Goal: Task Accomplishment & Management: Manage account settings

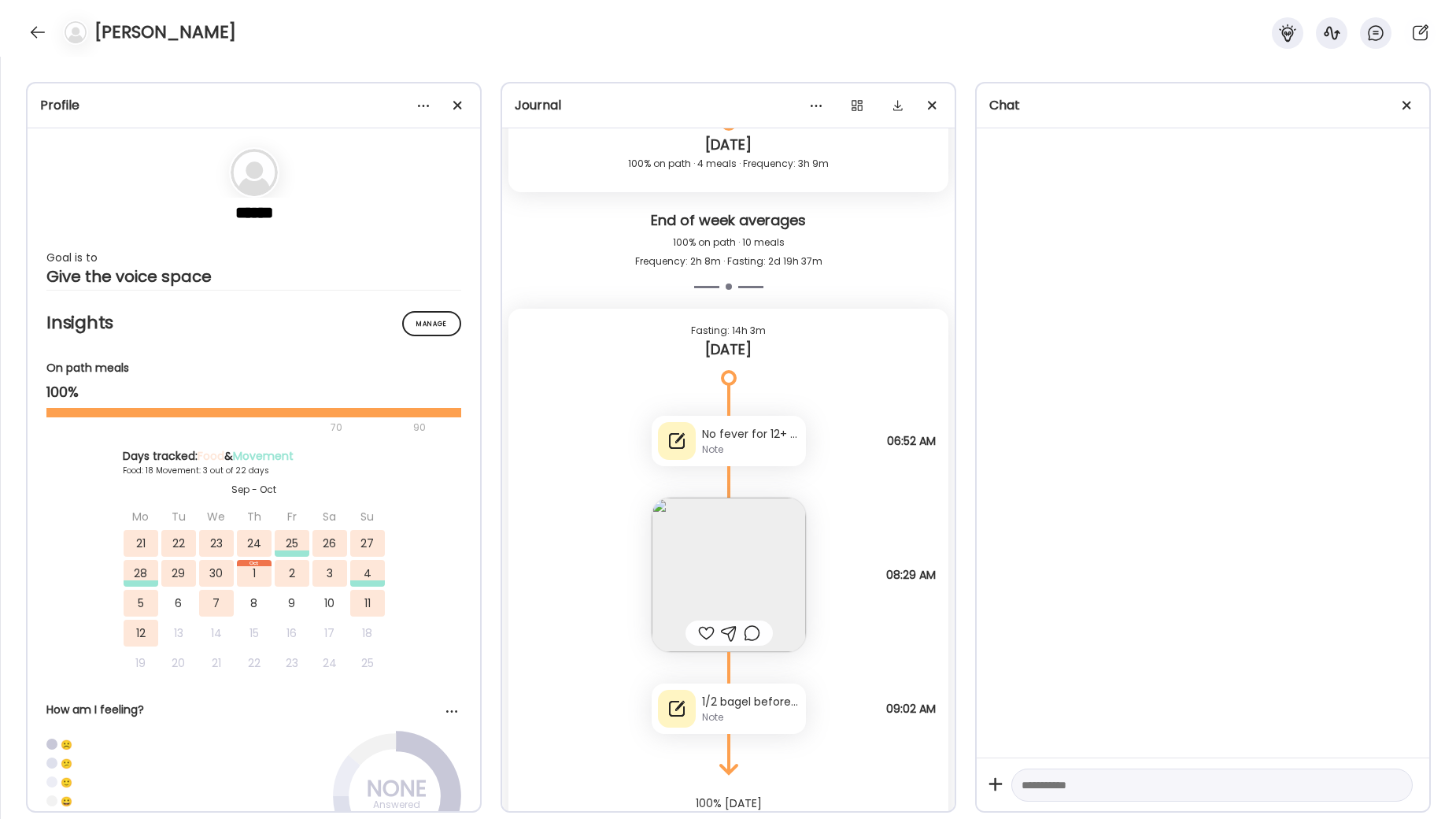
scroll to position [52250, 0]
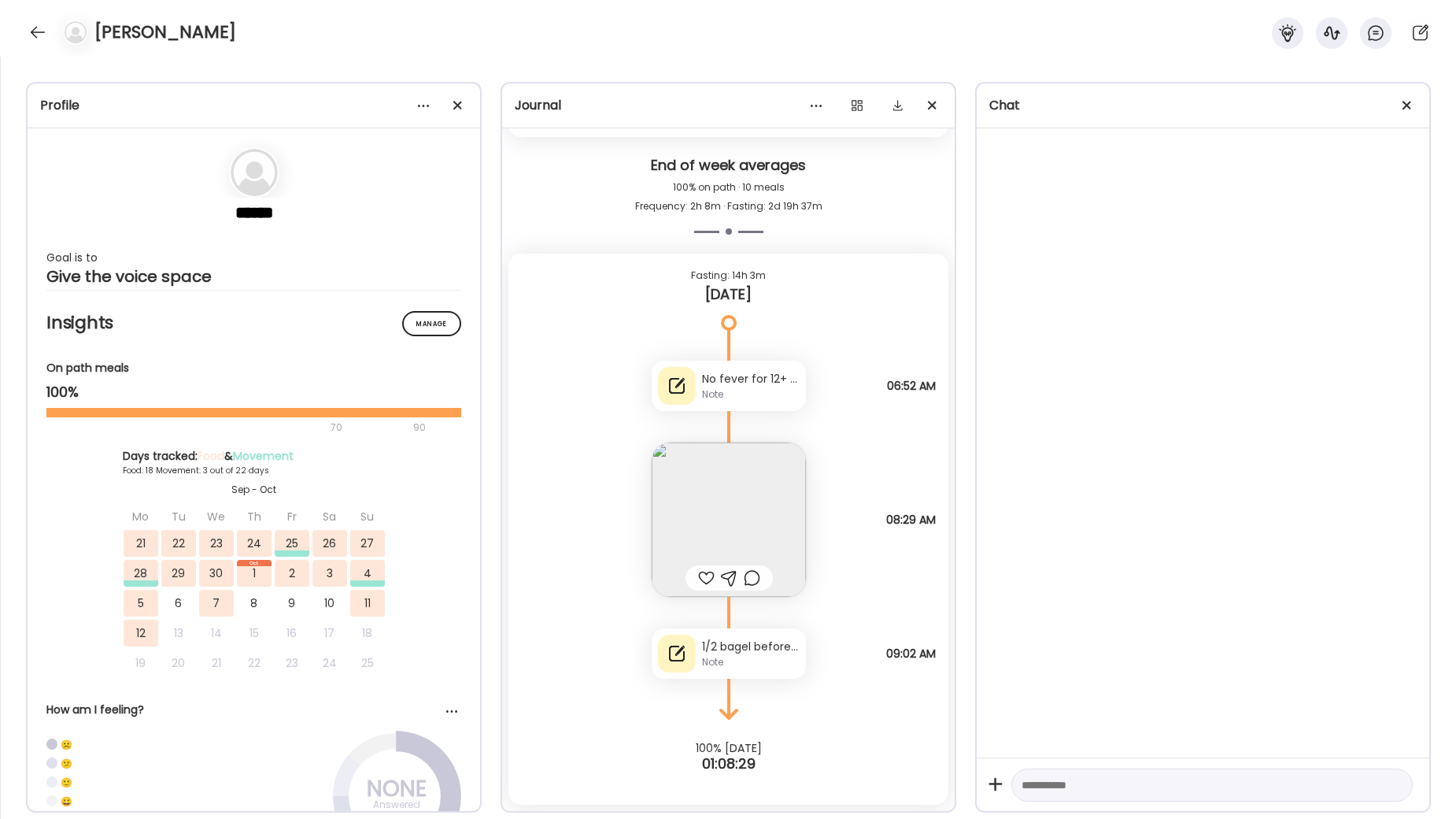
click at [766, 378] on div "No fever for 12+ hours!! Didn’t sleep well. Coughing and short of breath. So ha…" at bounding box center [751, 379] width 98 height 17
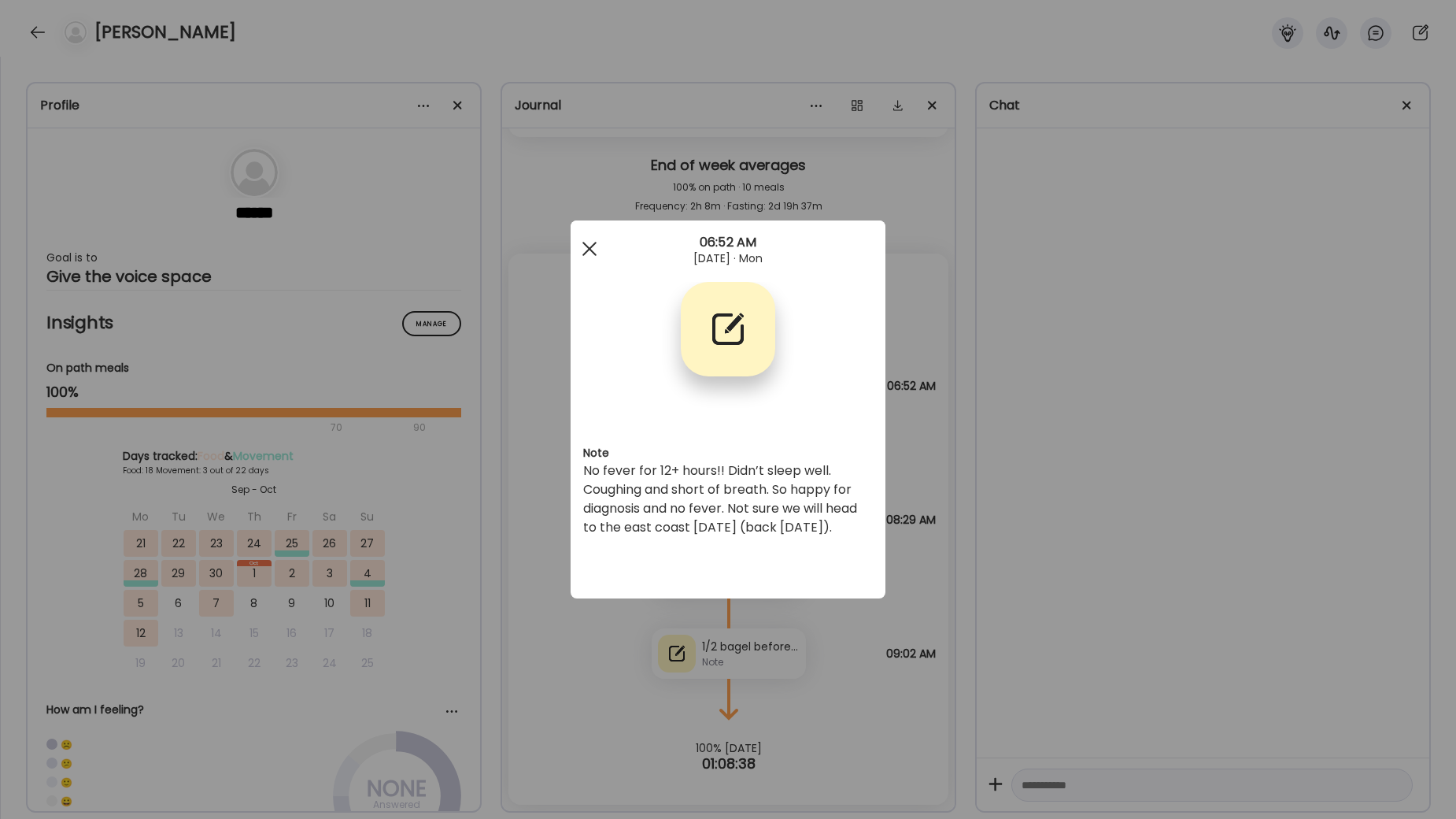
click at [592, 248] on div at bounding box center [589, 248] width 31 height 31
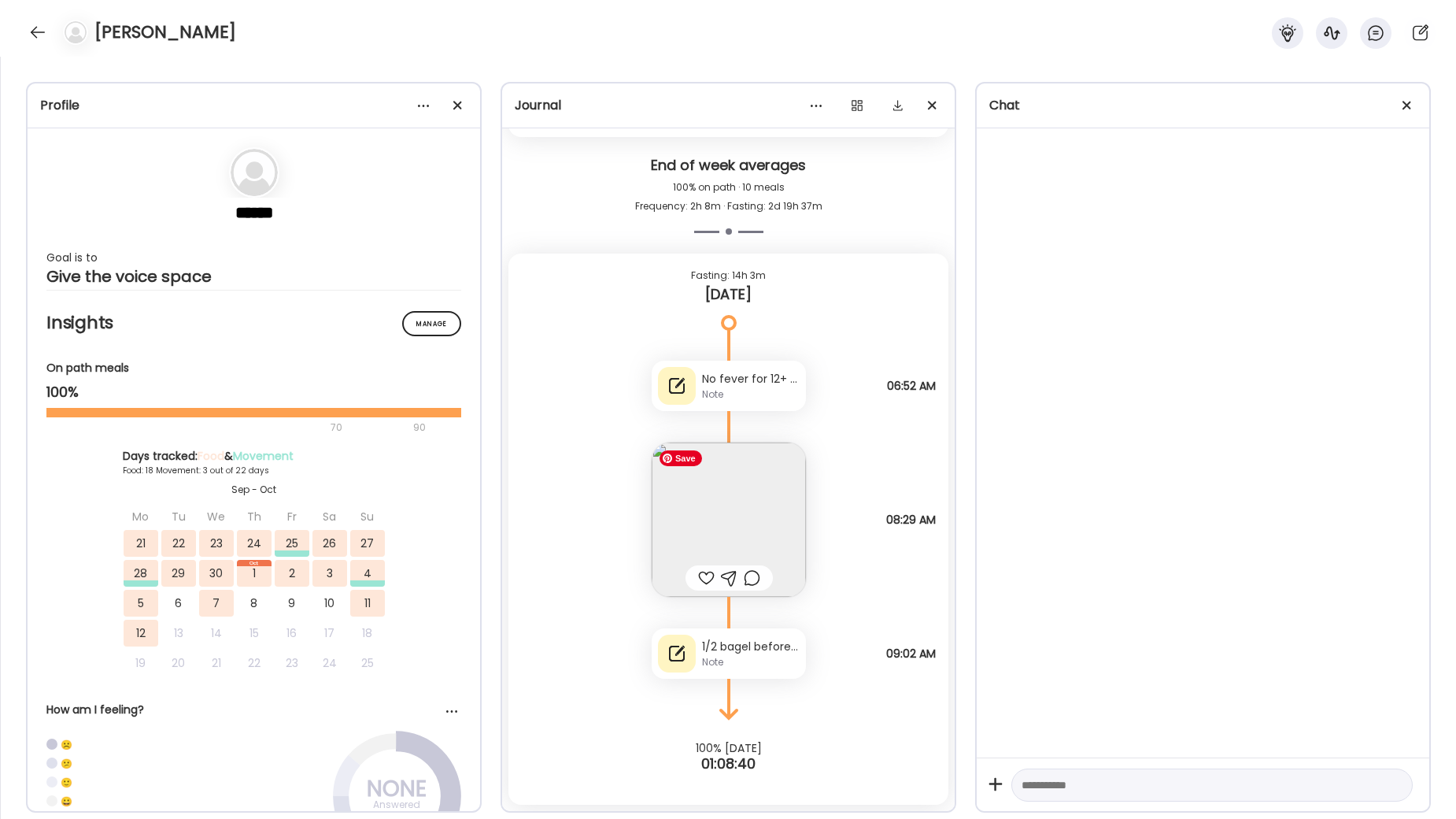
click at [733, 518] on img at bounding box center [729, 520] width 155 height 155
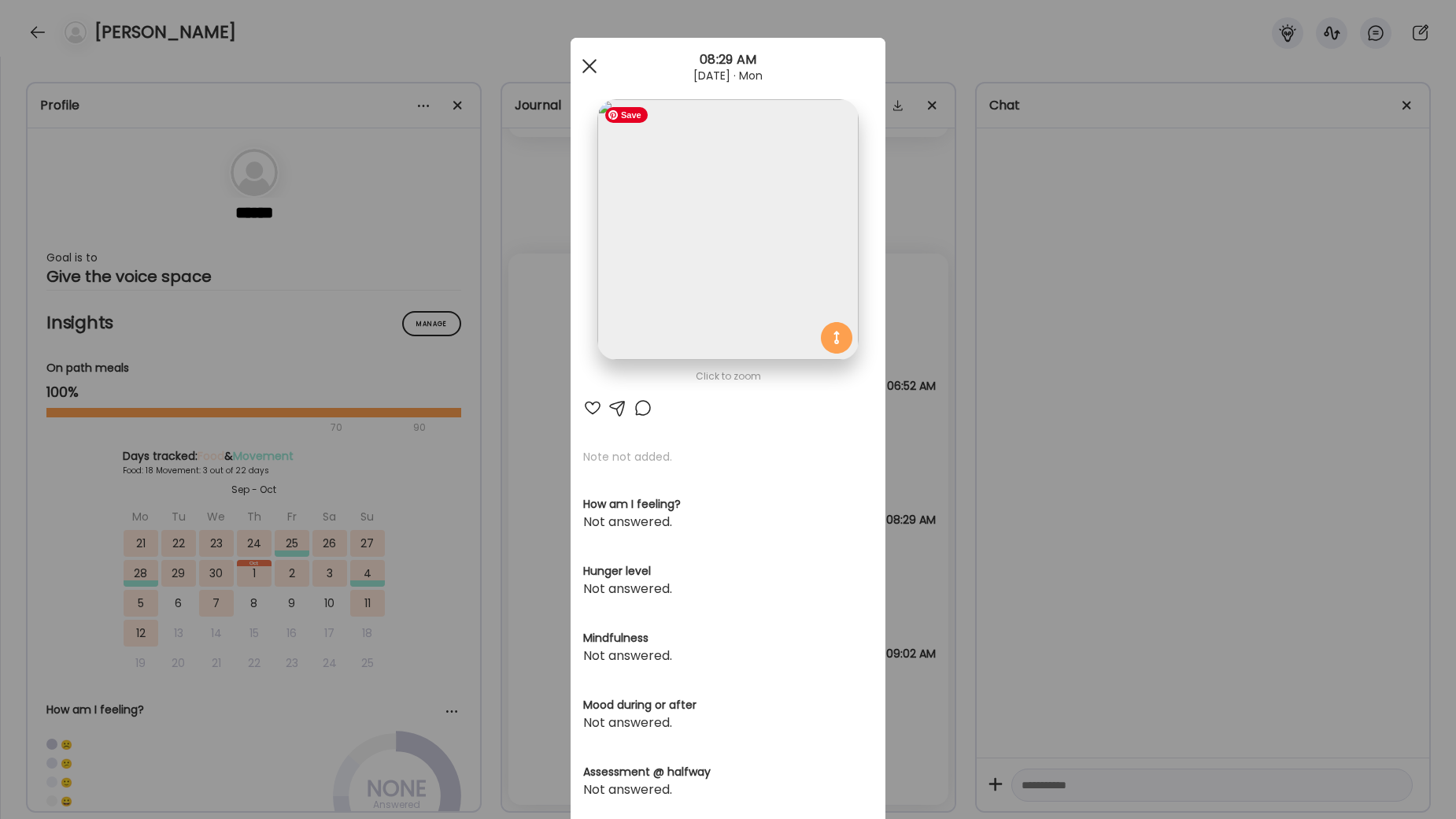
click at [590, 69] on div at bounding box center [589, 66] width 31 height 31
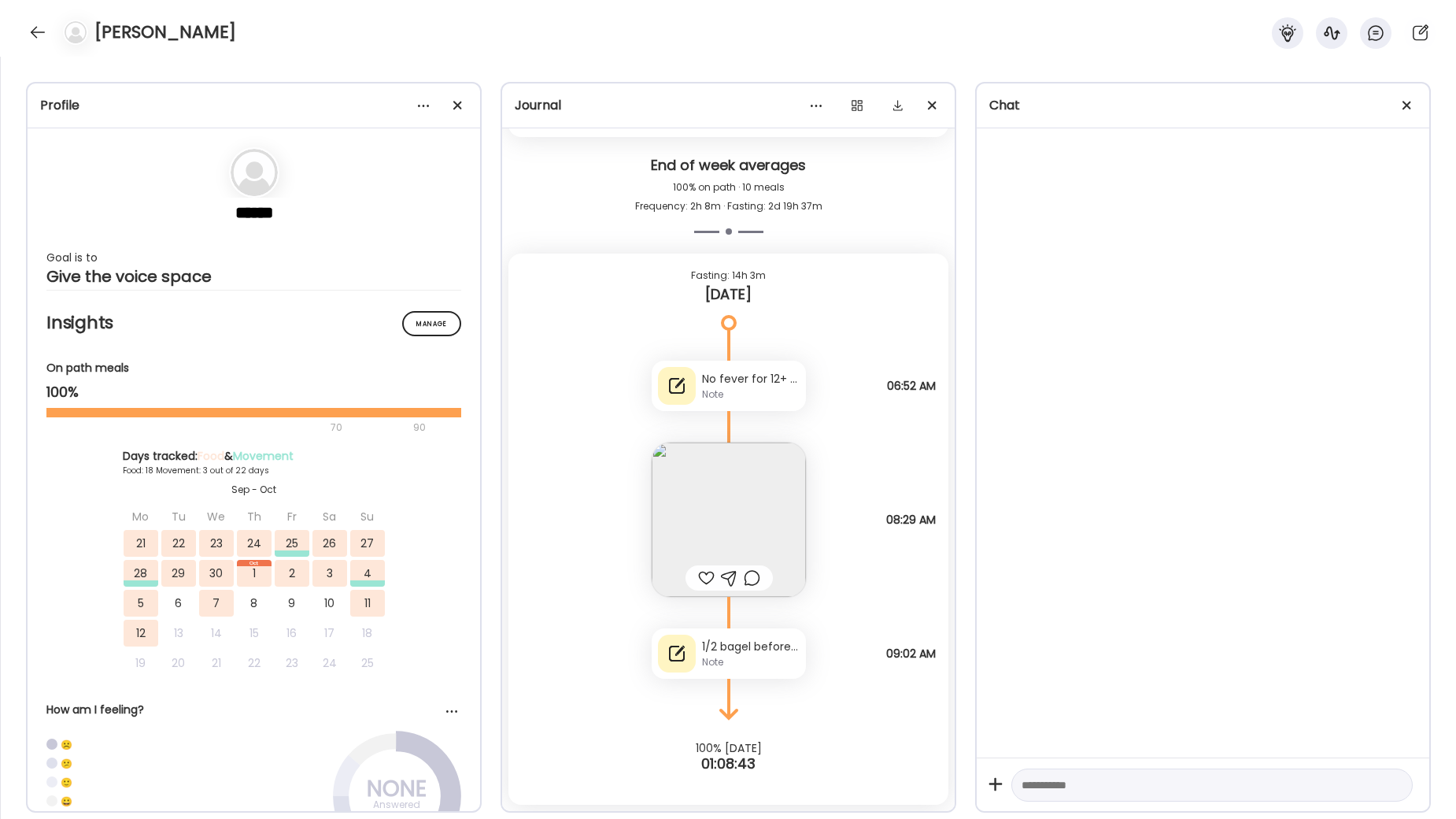
click at [752, 658] on div "Note" at bounding box center [751, 662] width 98 height 14
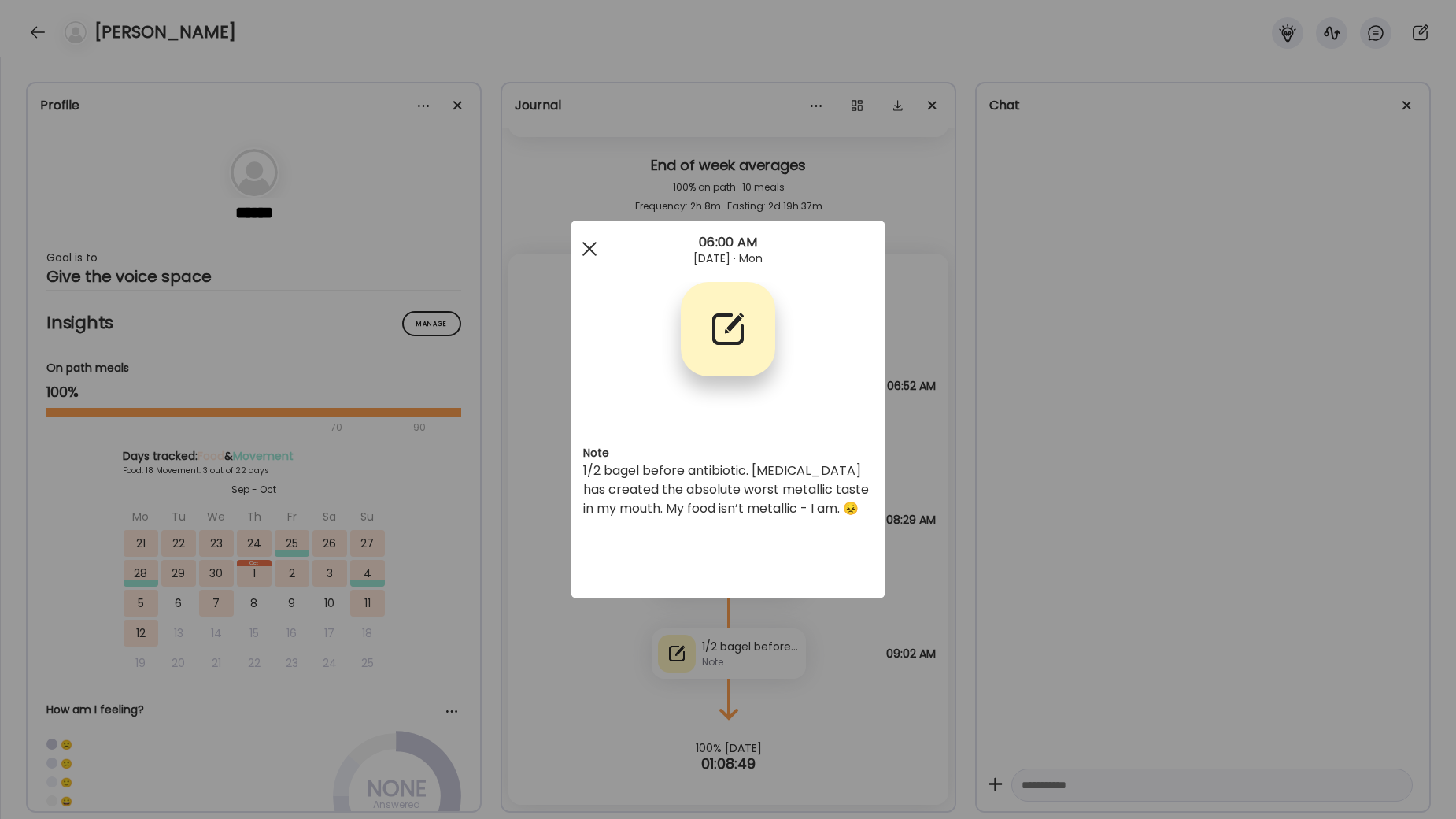
click at [584, 248] on div at bounding box center [589, 248] width 31 height 31
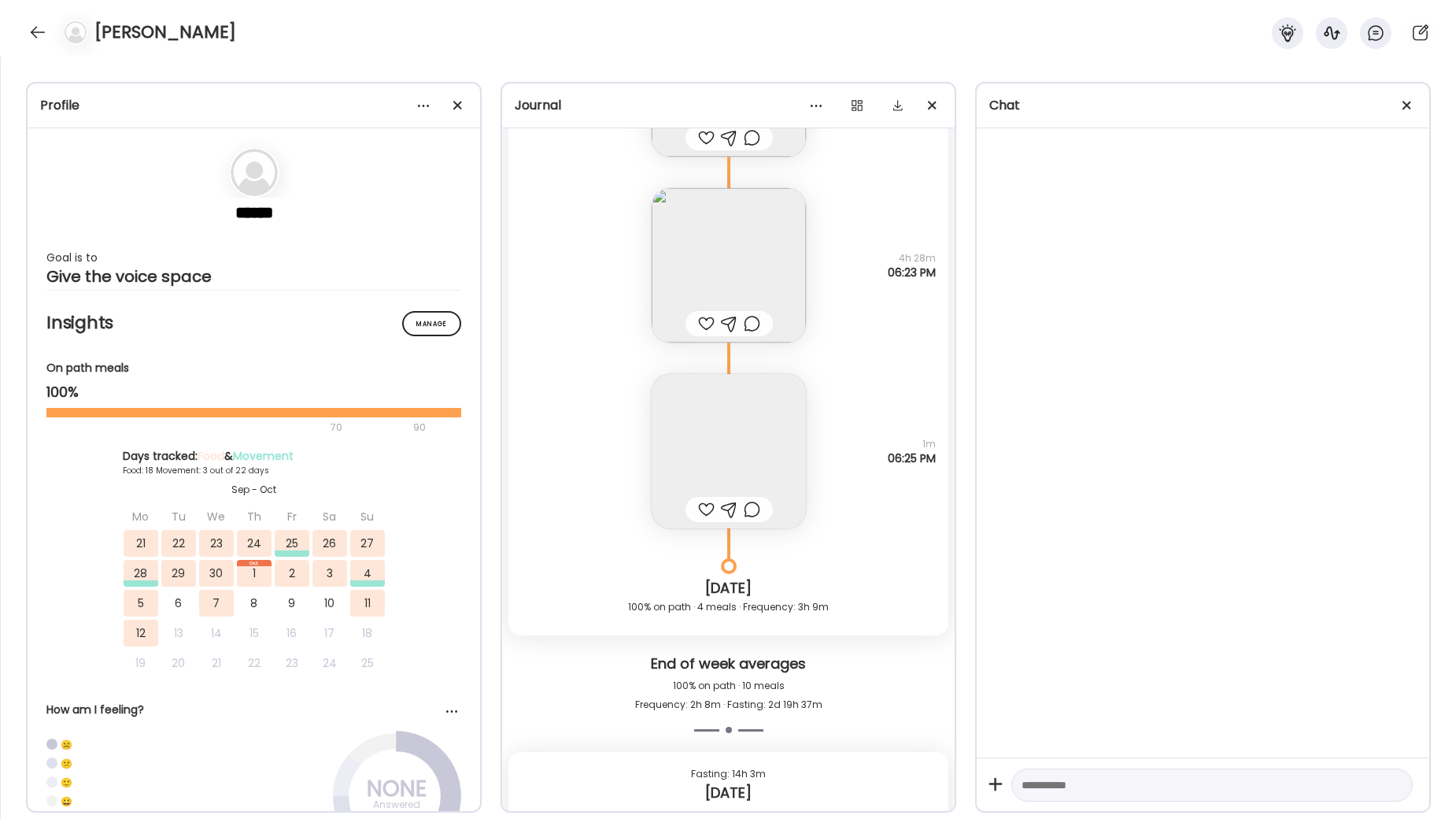
scroll to position [51733, 0]
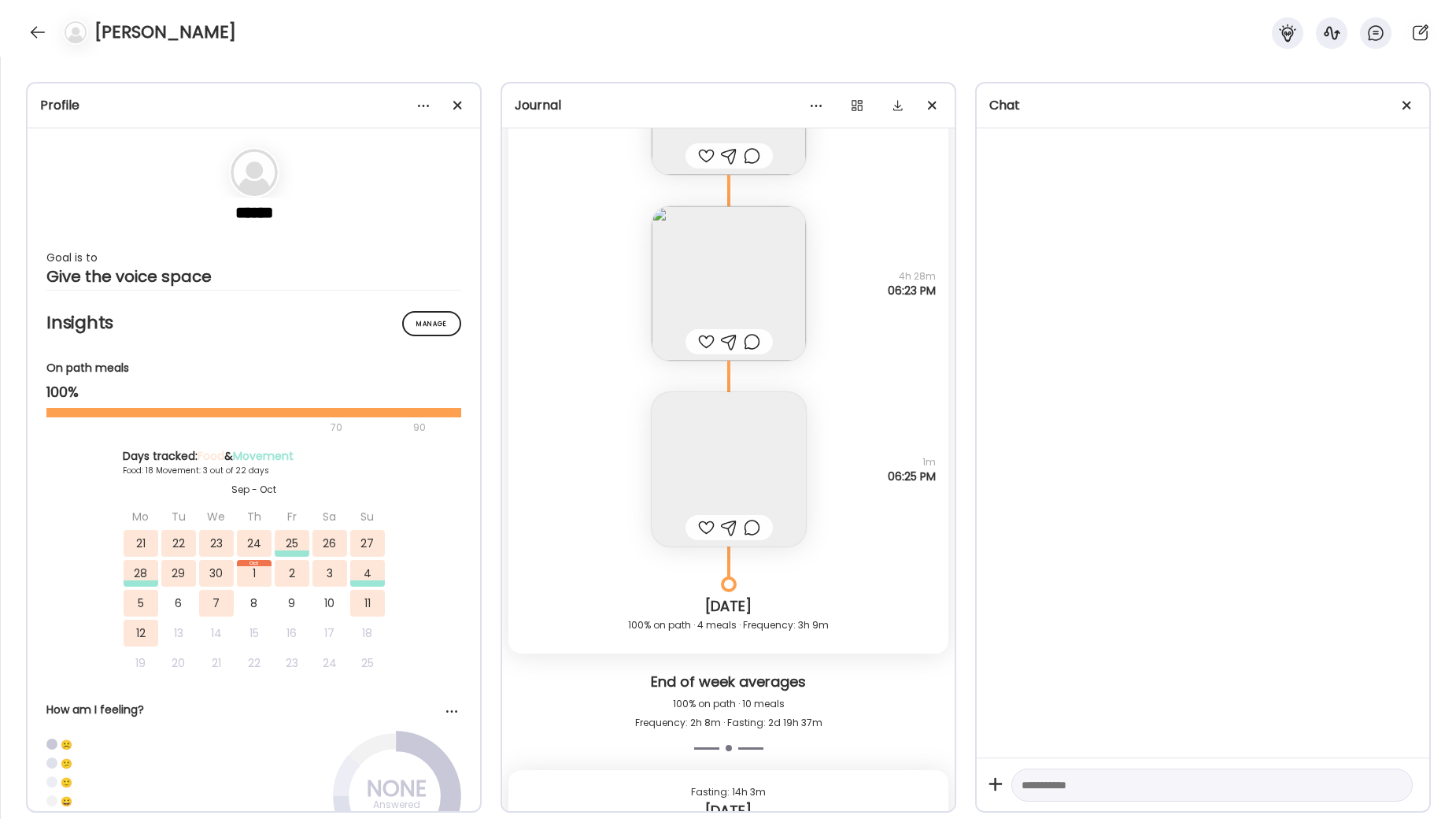
click at [725, 455] on img at bounding box center [729, 469] width 155 height 155
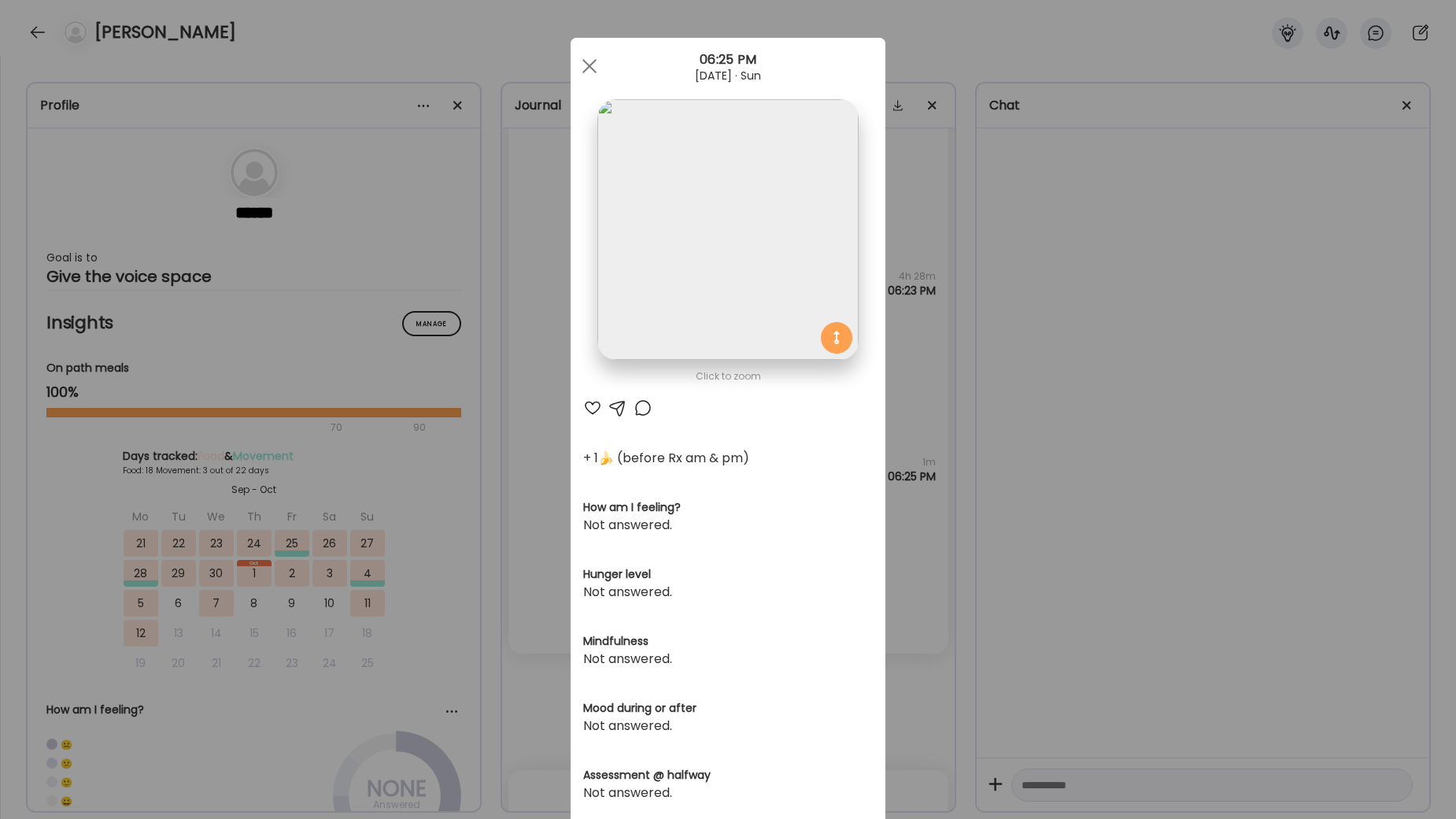
click at [1232, 430] on div "Ate Coach Dashboard Wahoo! It’s official Take a moment to set up your Coach Pro…" at bounding box center [728, 410] width 1456 height 819
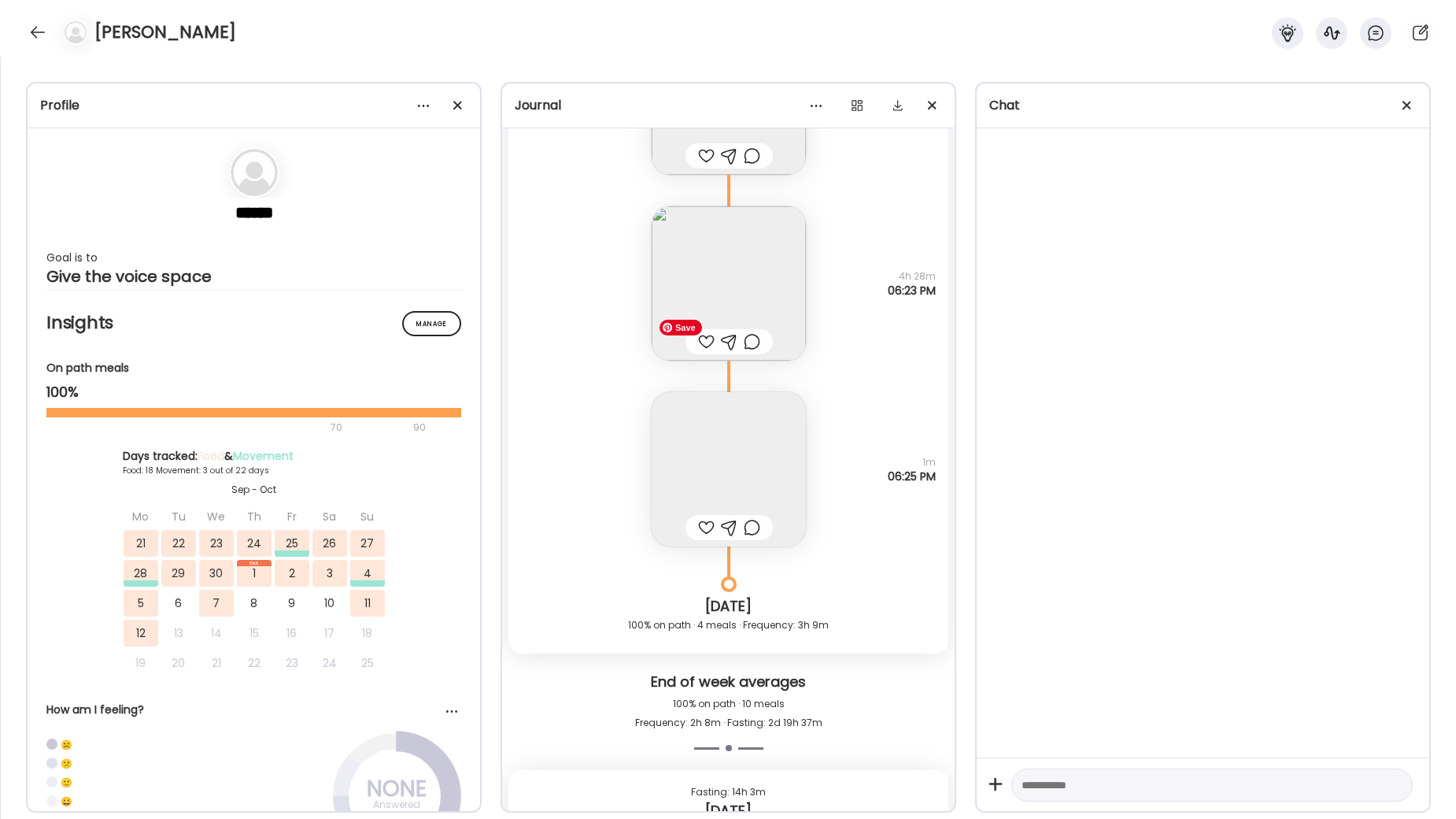
scroll to position [51605, 0]
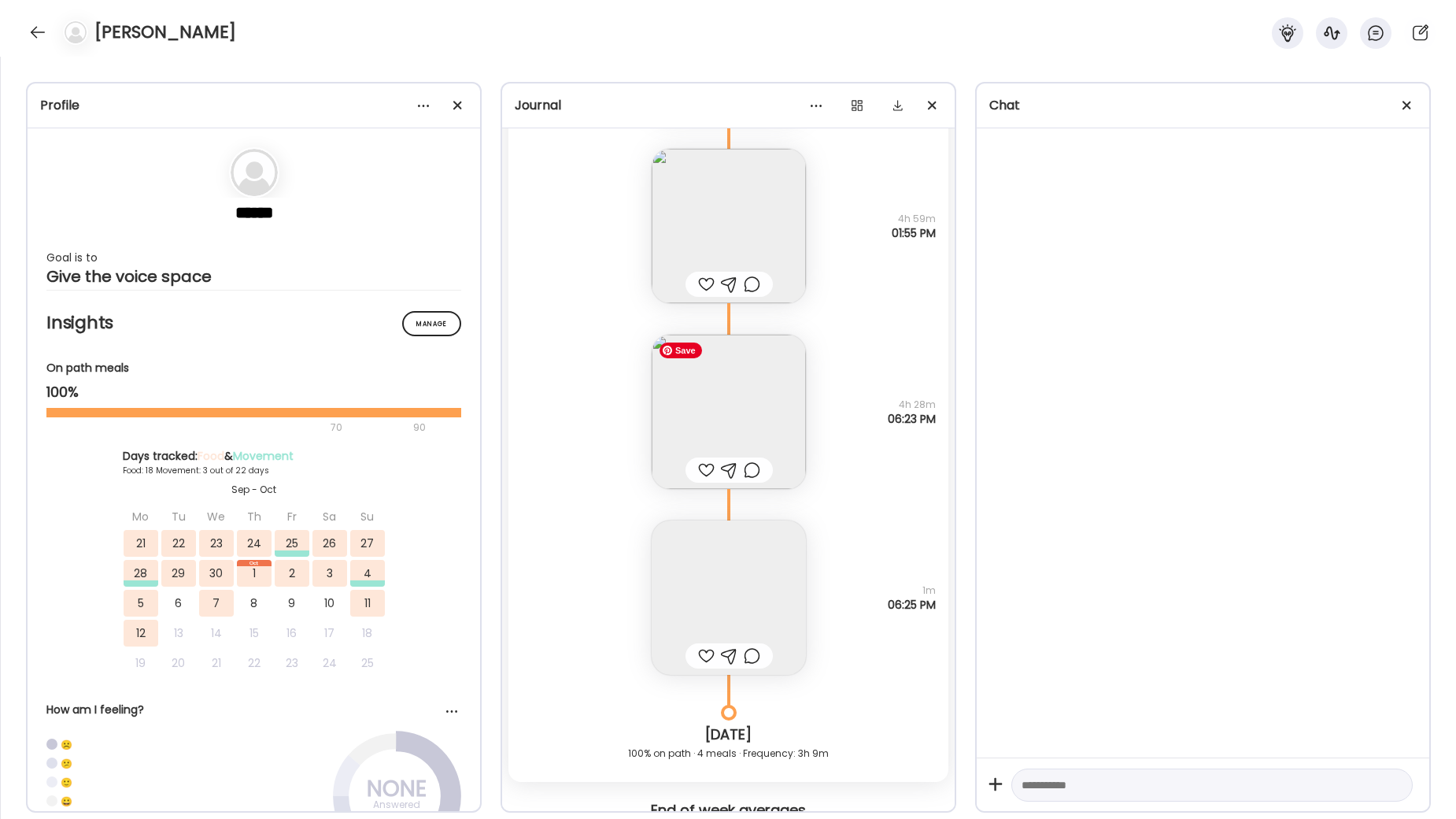
click at [732, 402] on img at bounding box center [729, 412] width 155 height 155
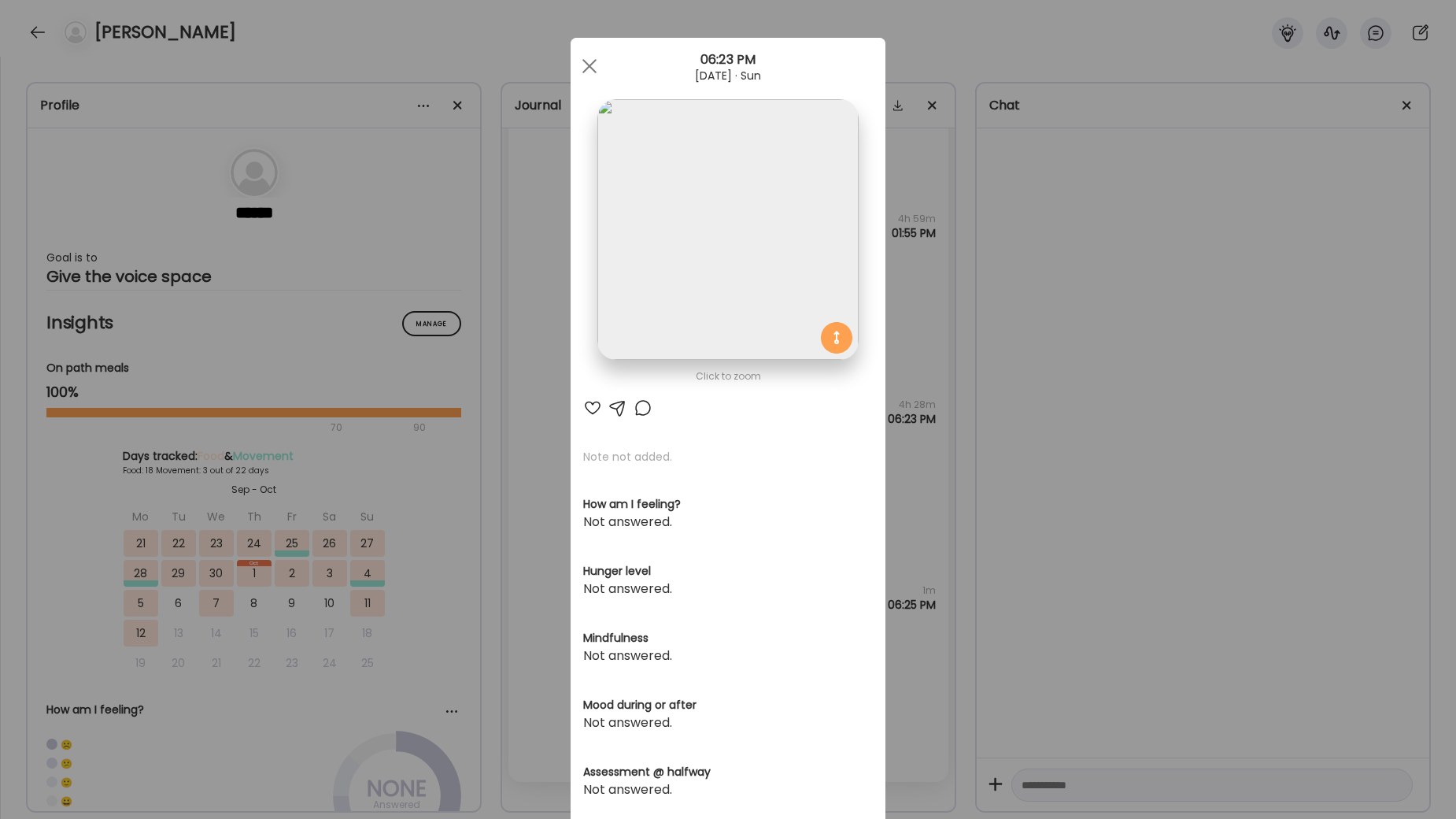
click at [1242, 388] on div "Ate Coach Dashboard Wahoo! It’s official Take a moment to set up your Coach Pro…" at bounding box center [728, 410] width 1456 height 819
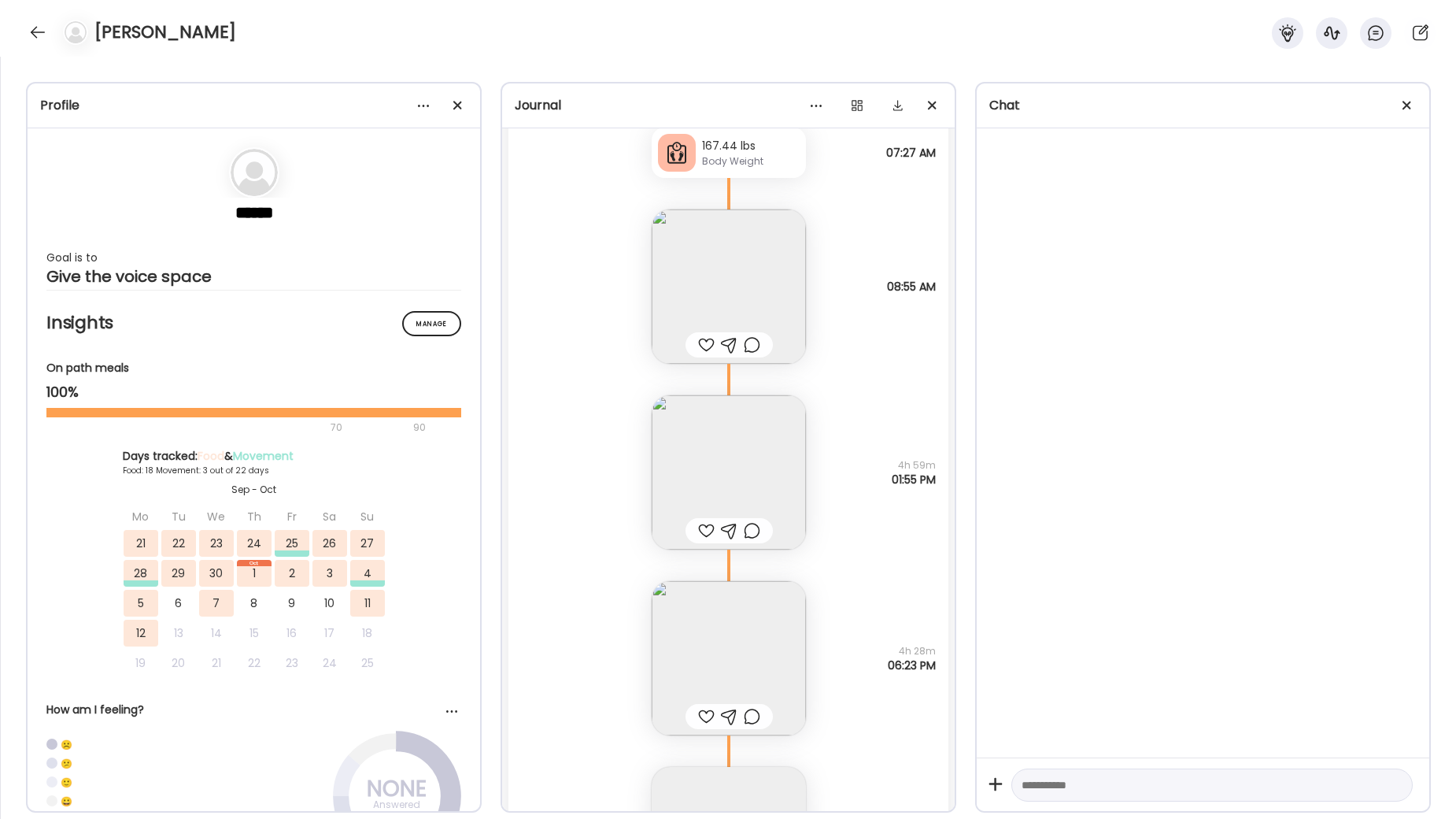
scroll to position [51372, 0]
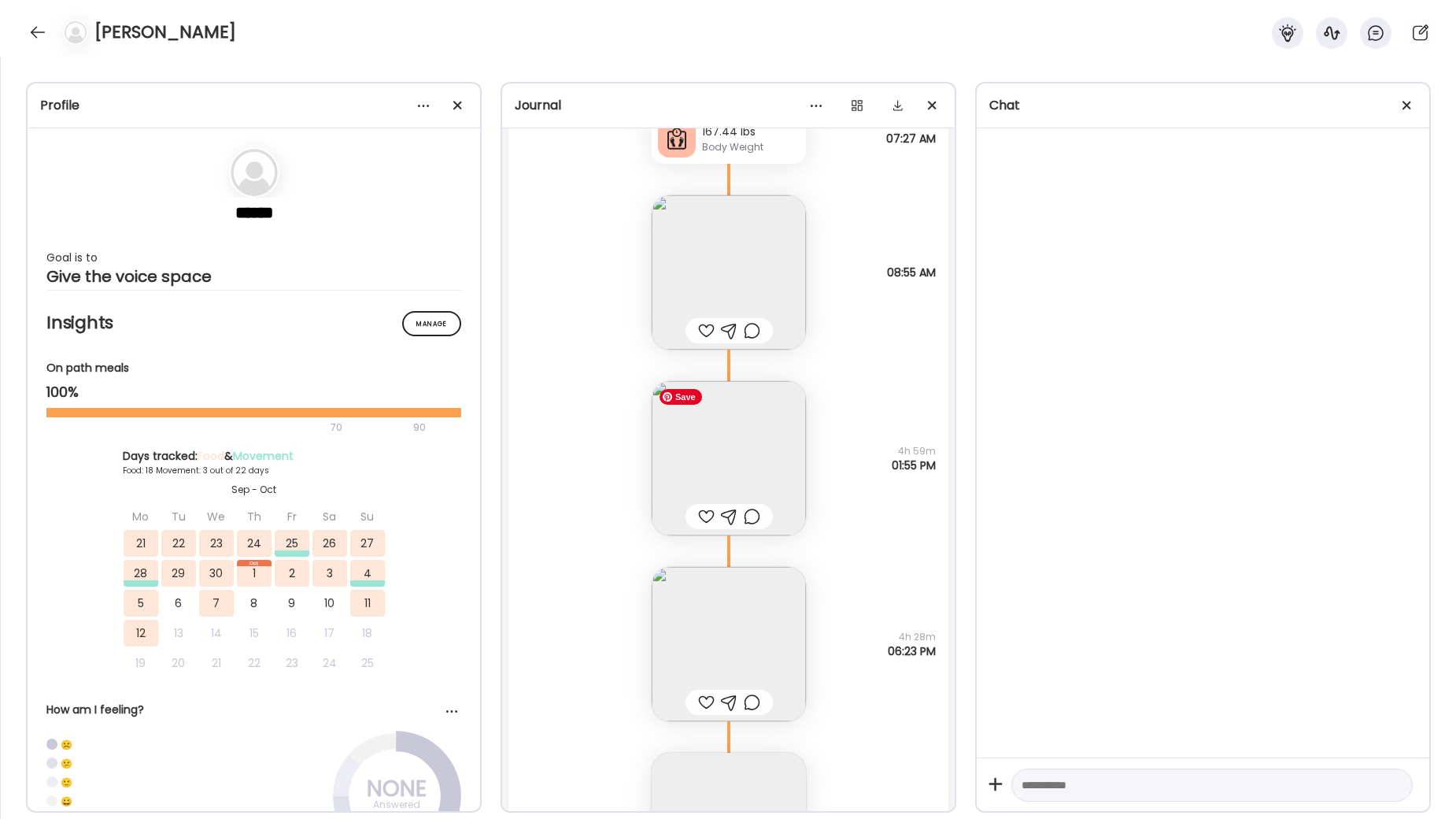
click at [737, 420] on img at bounding box center [729, 458] width 155 height 155
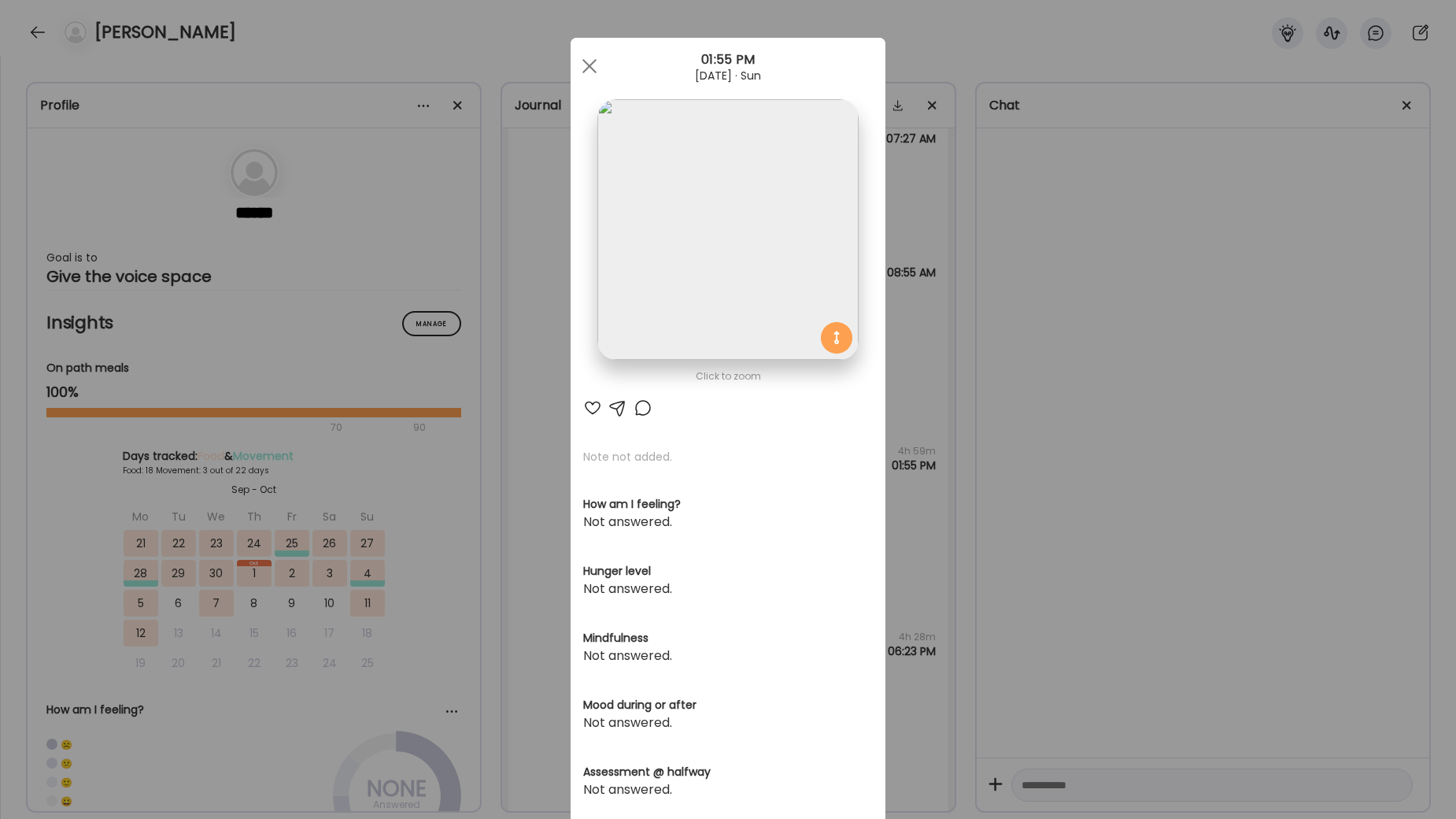
click at [1041, 388] on div "Ate Coach Dashboard Wahoo! It’s official Take a moment to set up your Coach Pro…" at bounding box center [728, 410] width 1456 height 819
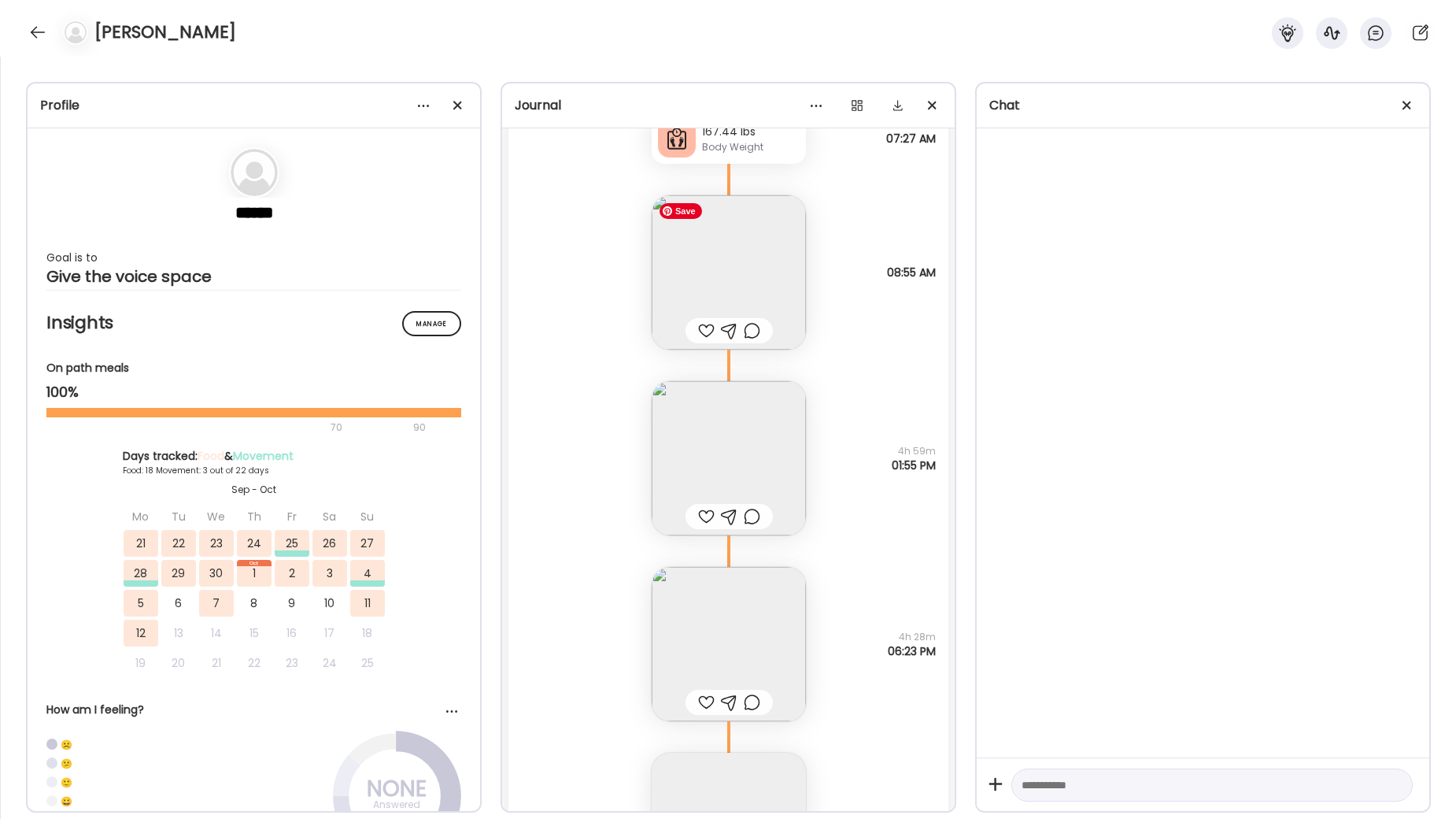
click at [756, 272] on img at bounding box center [729, 272] width 155 height 155
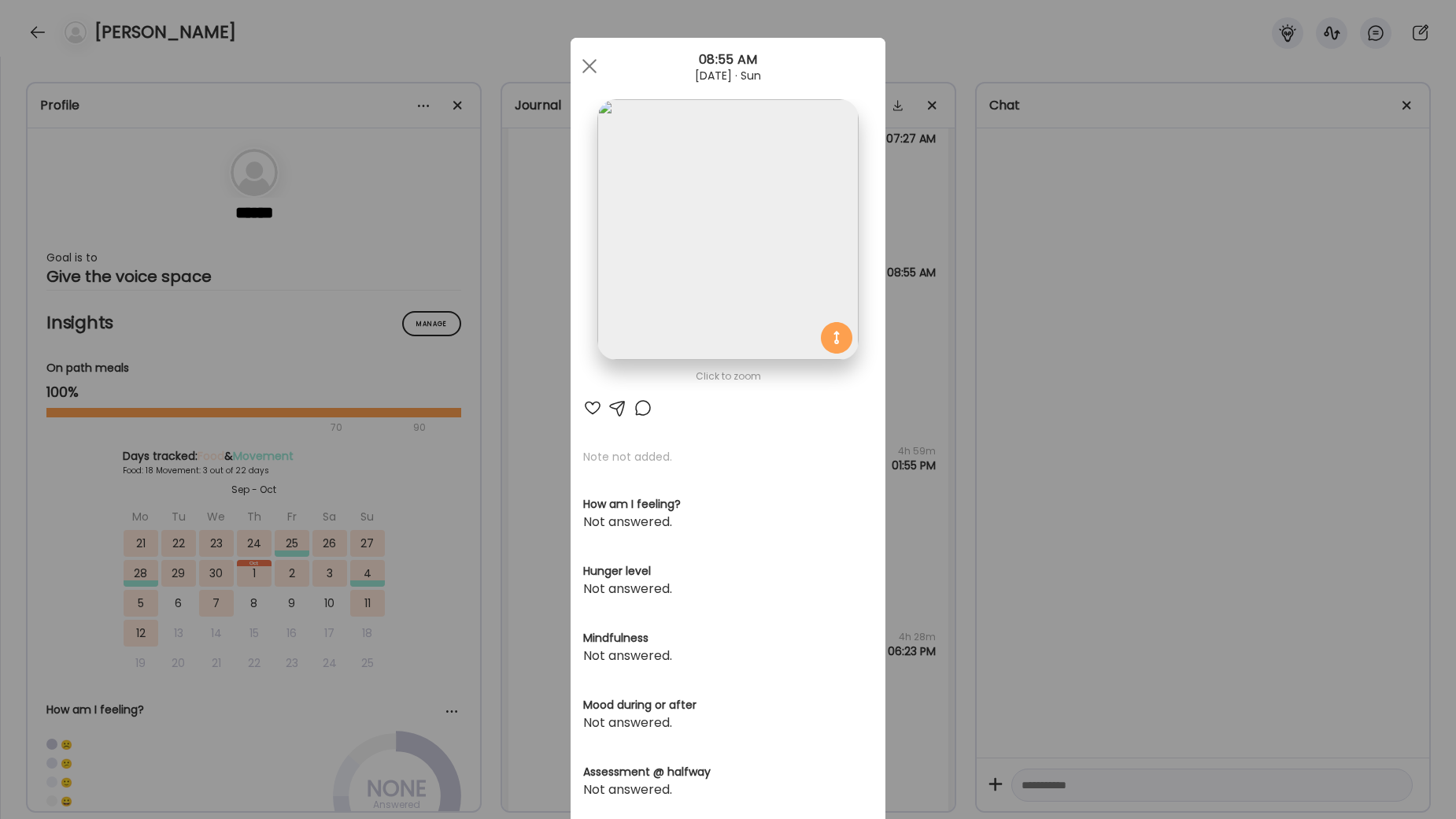
click at [1093, 362] on div "Ate Coach Dashboard Wahoo! It’s official Take a moment to set up your Coach Pro…" at bounding box center [728, 410] width 1456 height 819
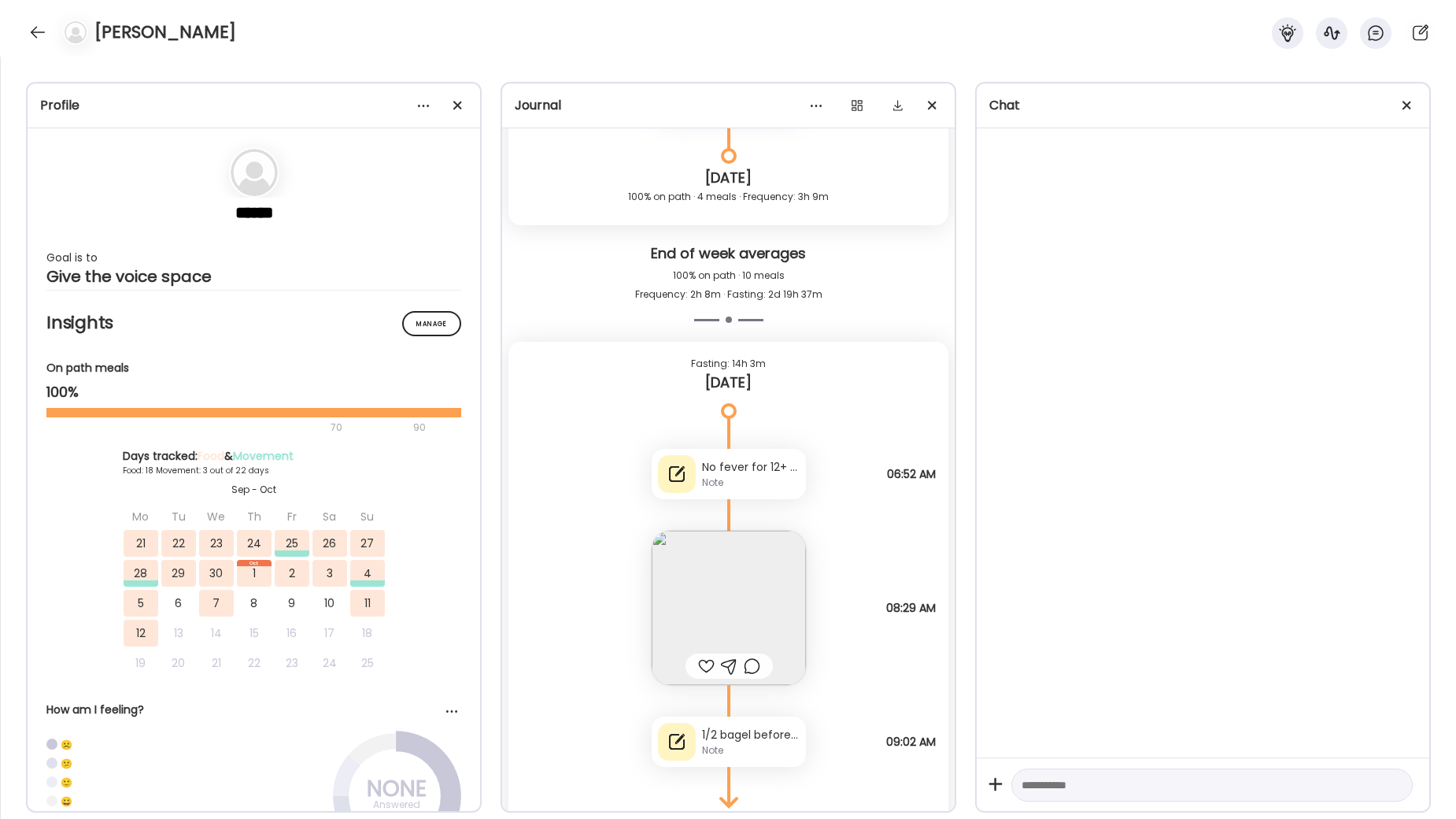
scroll to position [52160, 0]
click at [29, 29] on div at bounding box center [38, 32] width 25 height 25
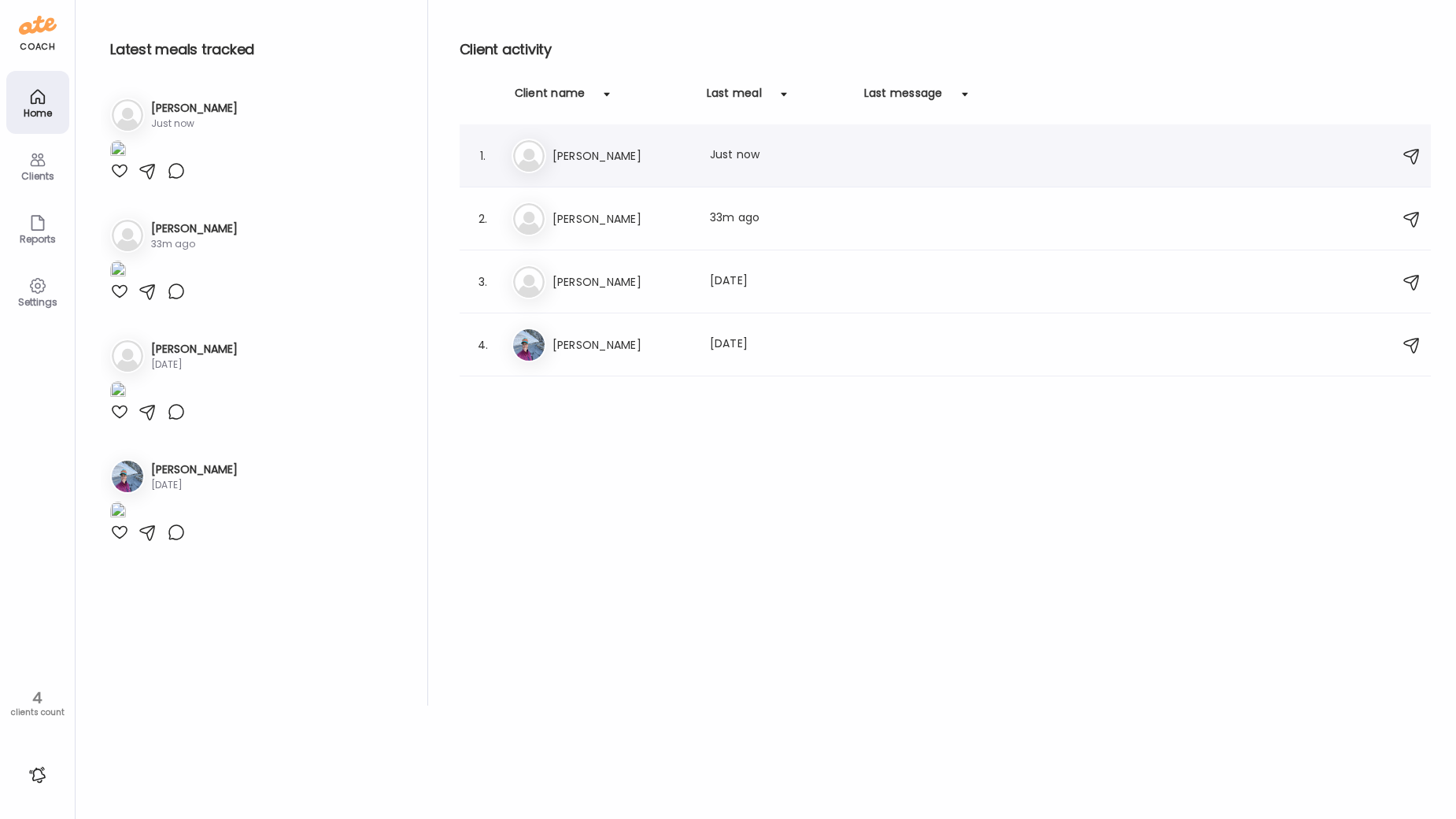
click at [626, 150] on h3 "[PERSON_NAME]" at bounding box center [621, 156] width 139 height 18
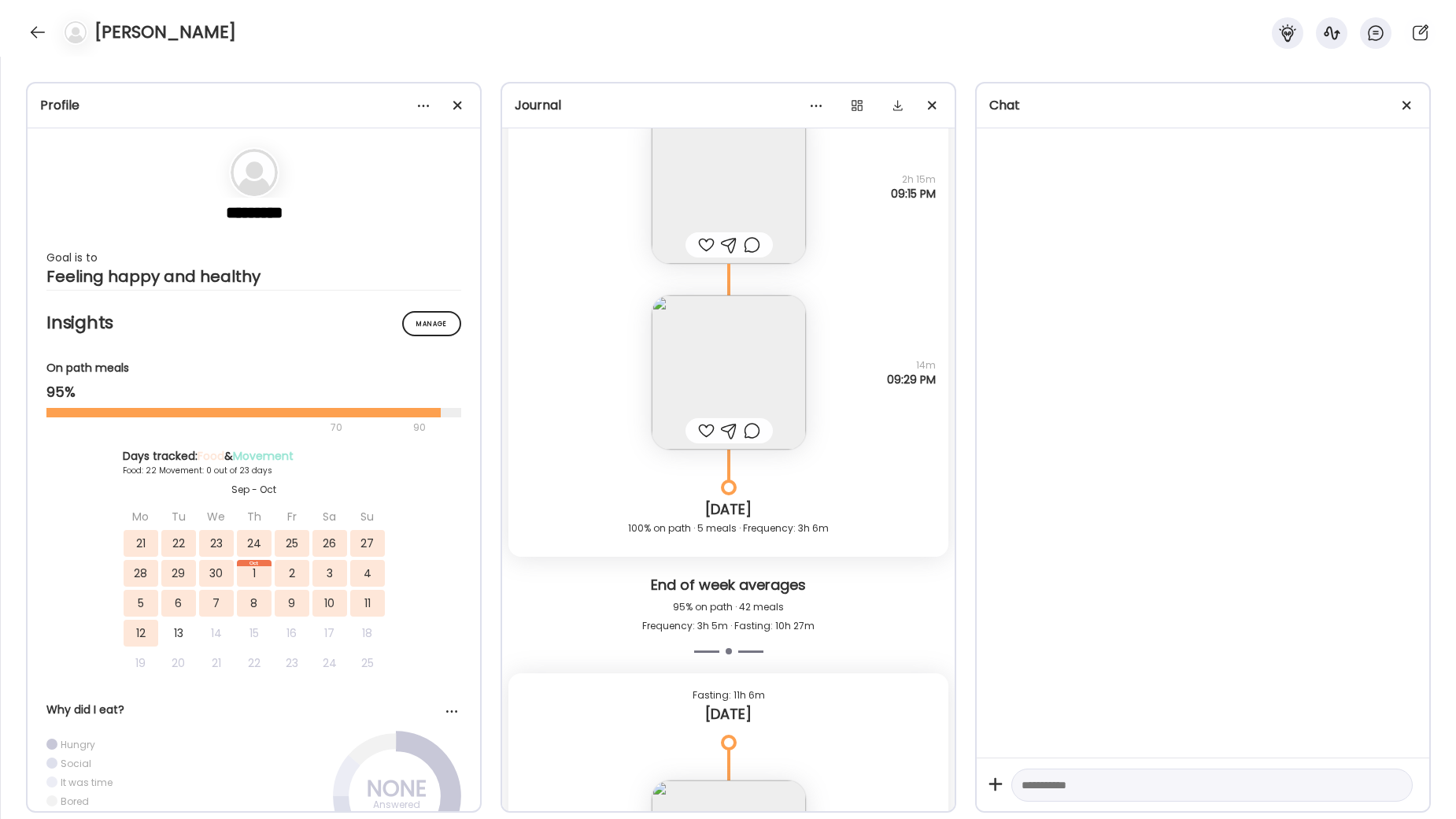
scroll to position [44765, 0]
click at [738, 373] on img at bounding box center [729, 369] width 155 height 155
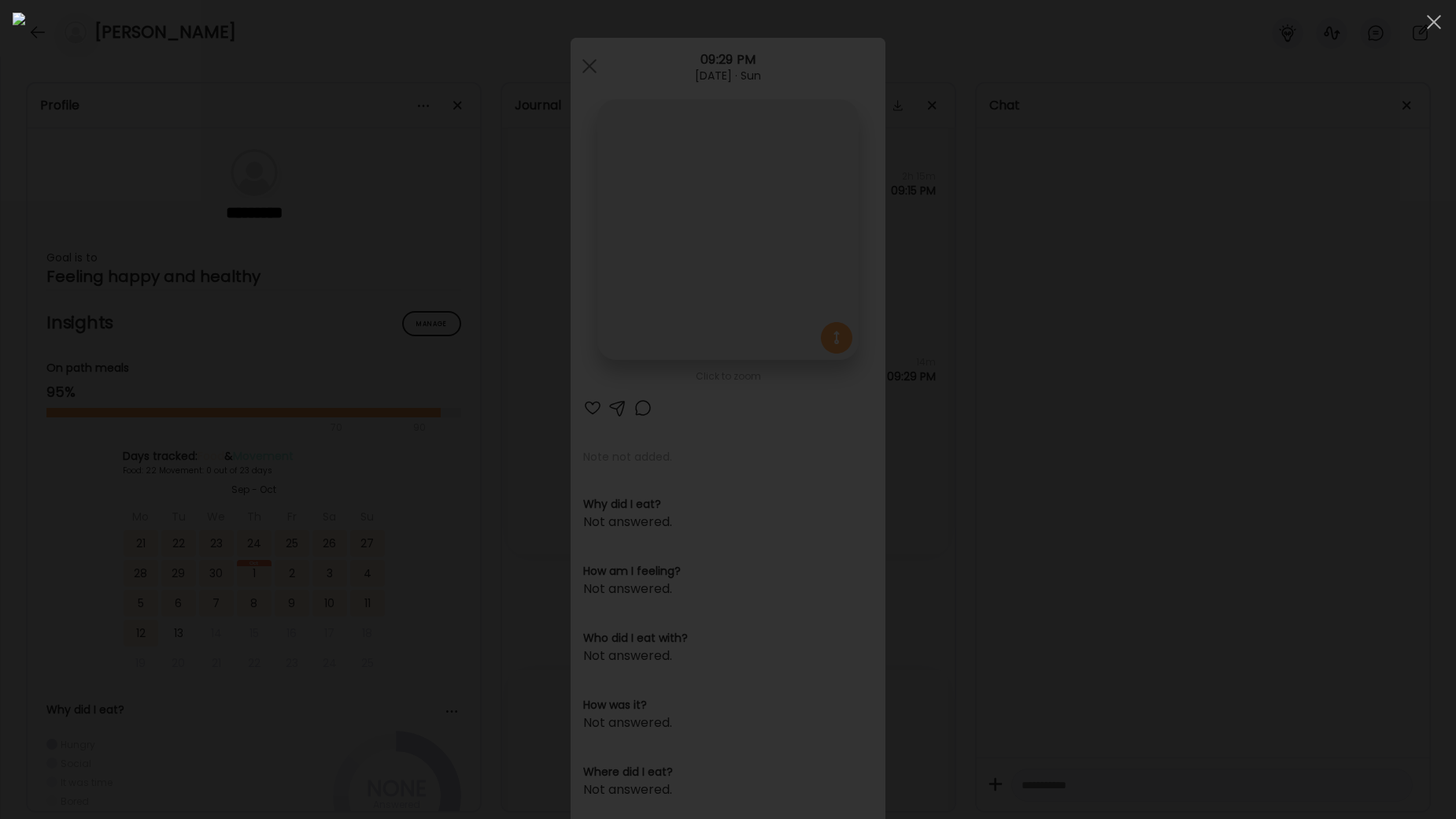
click at [578, 66] on div at bounding box center [728, 410] width 1432 height 794
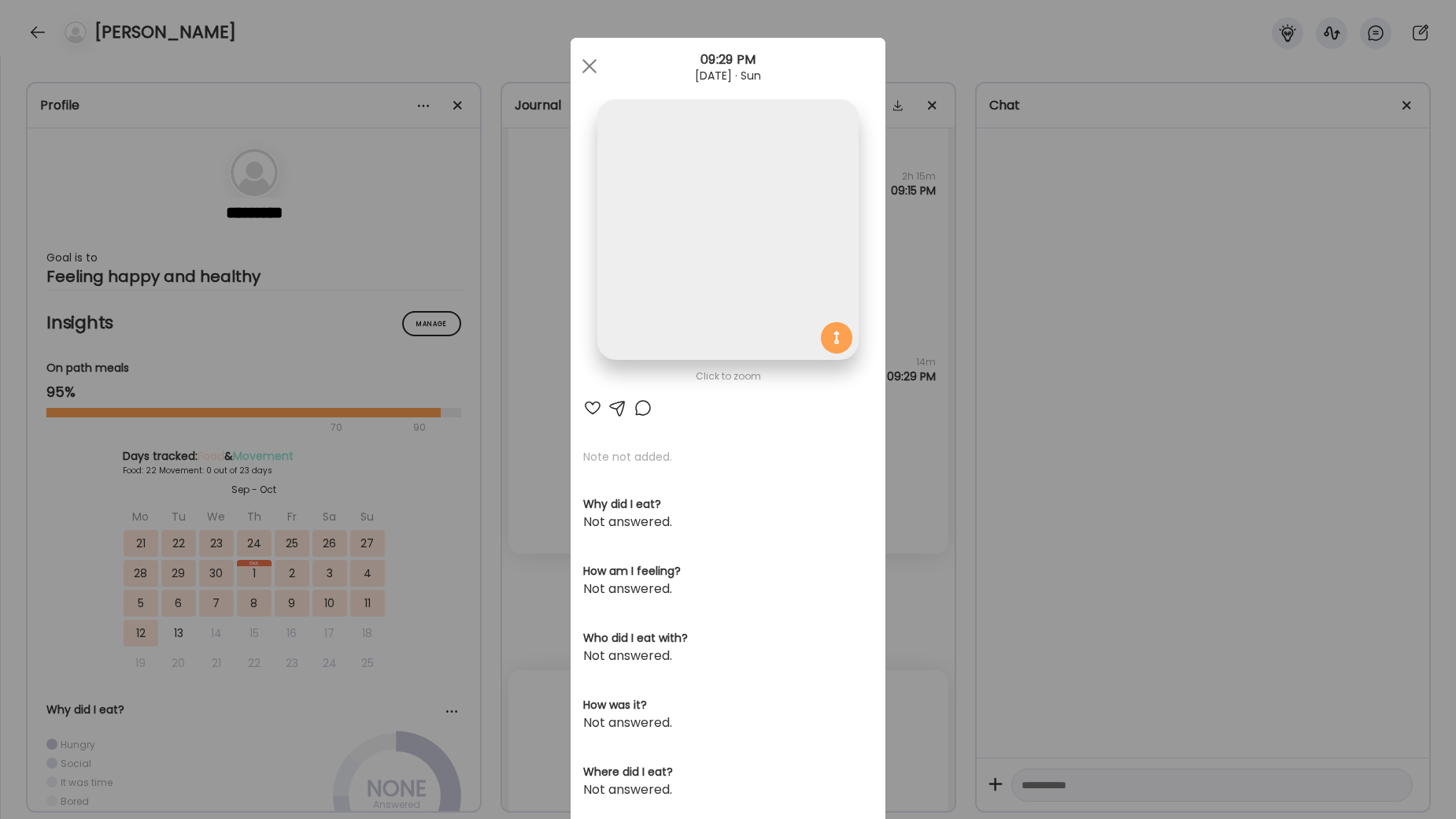
click at [583, 67] on div at bounding box center [589, 66] width 31 height 31
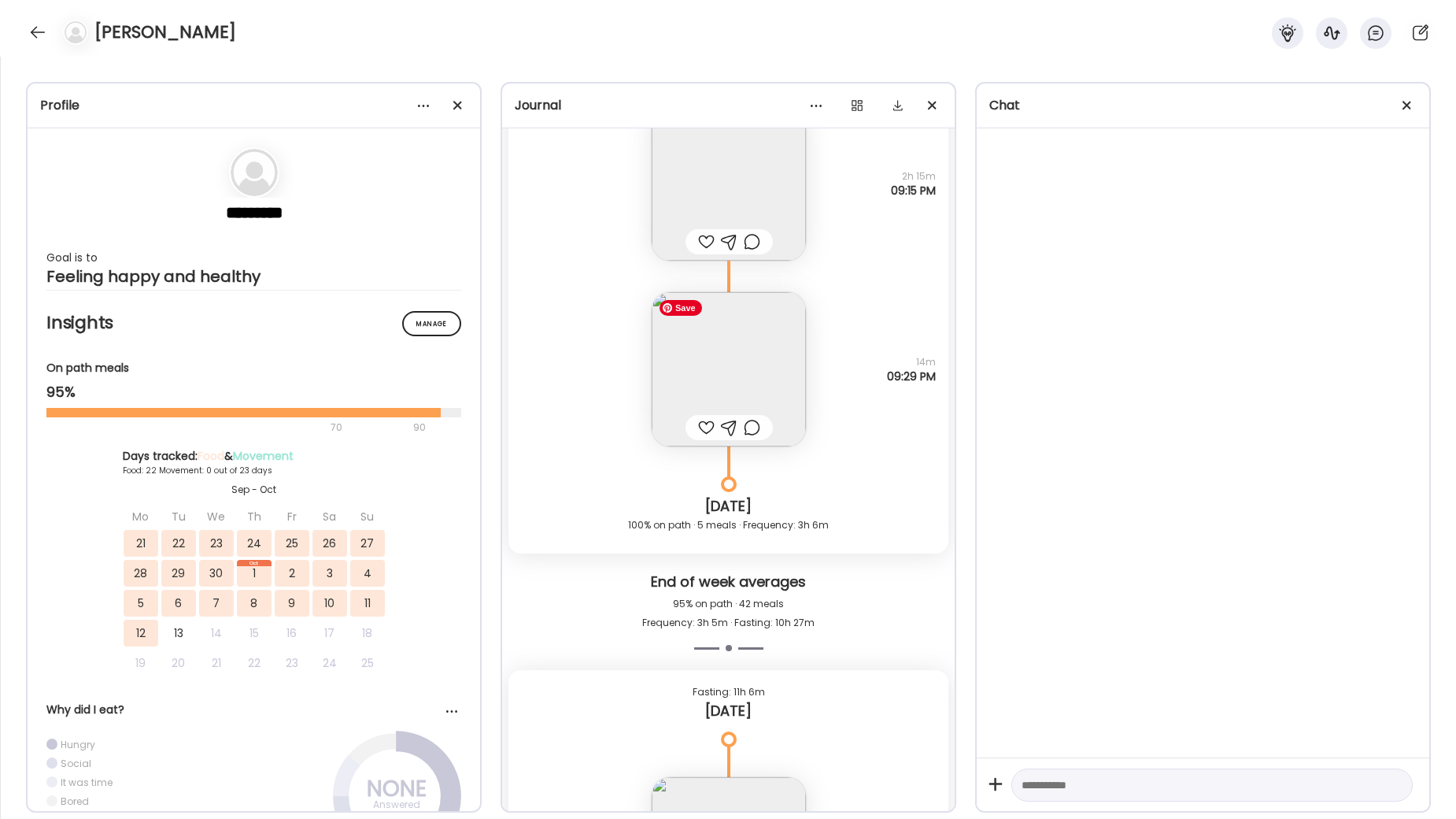
click at [739, 383] on img at bounding box center [729, 369] width 155 height 155
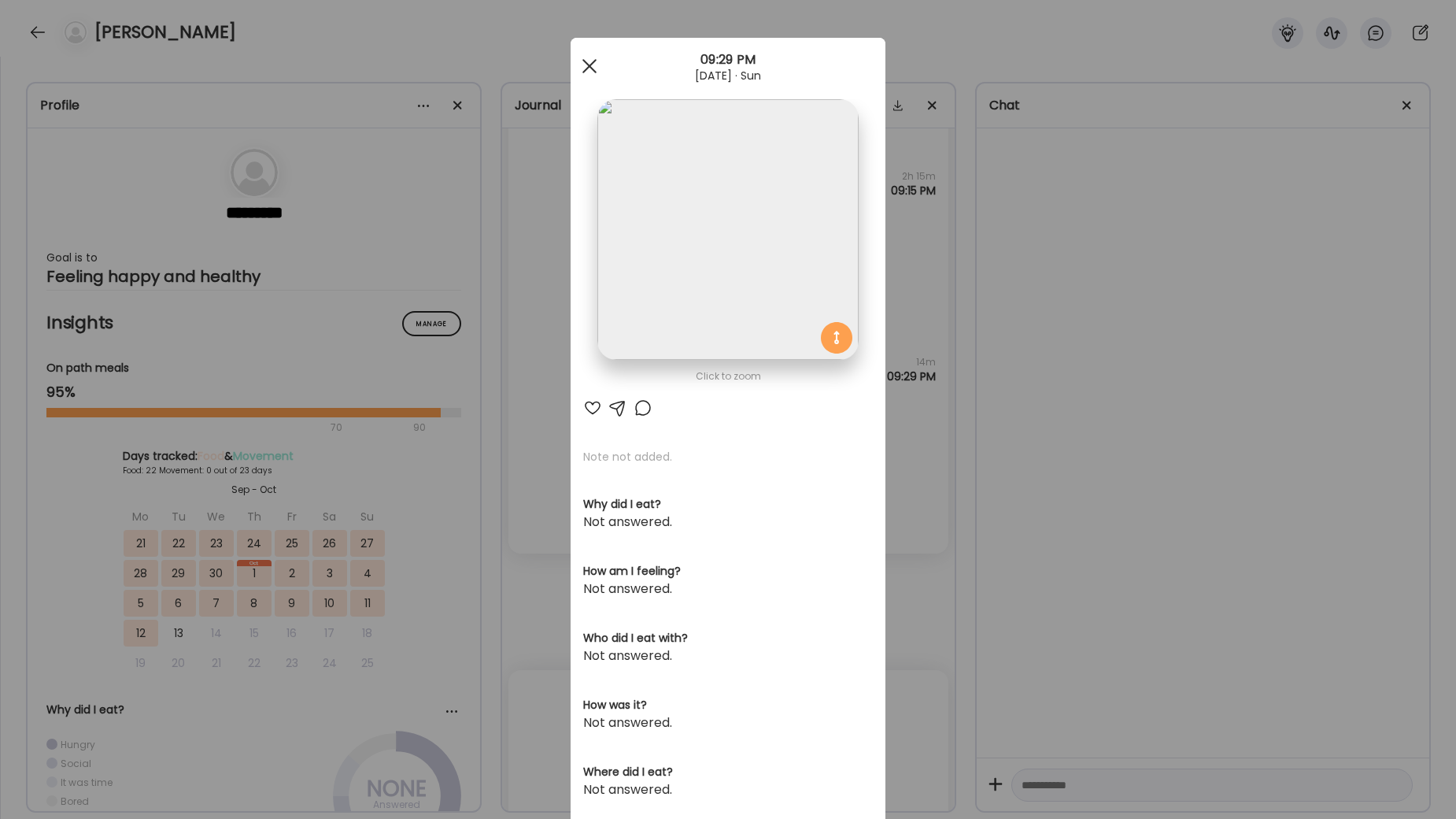
click at [593, 67] on div at bounding box center [589, 66] width 31 height 31
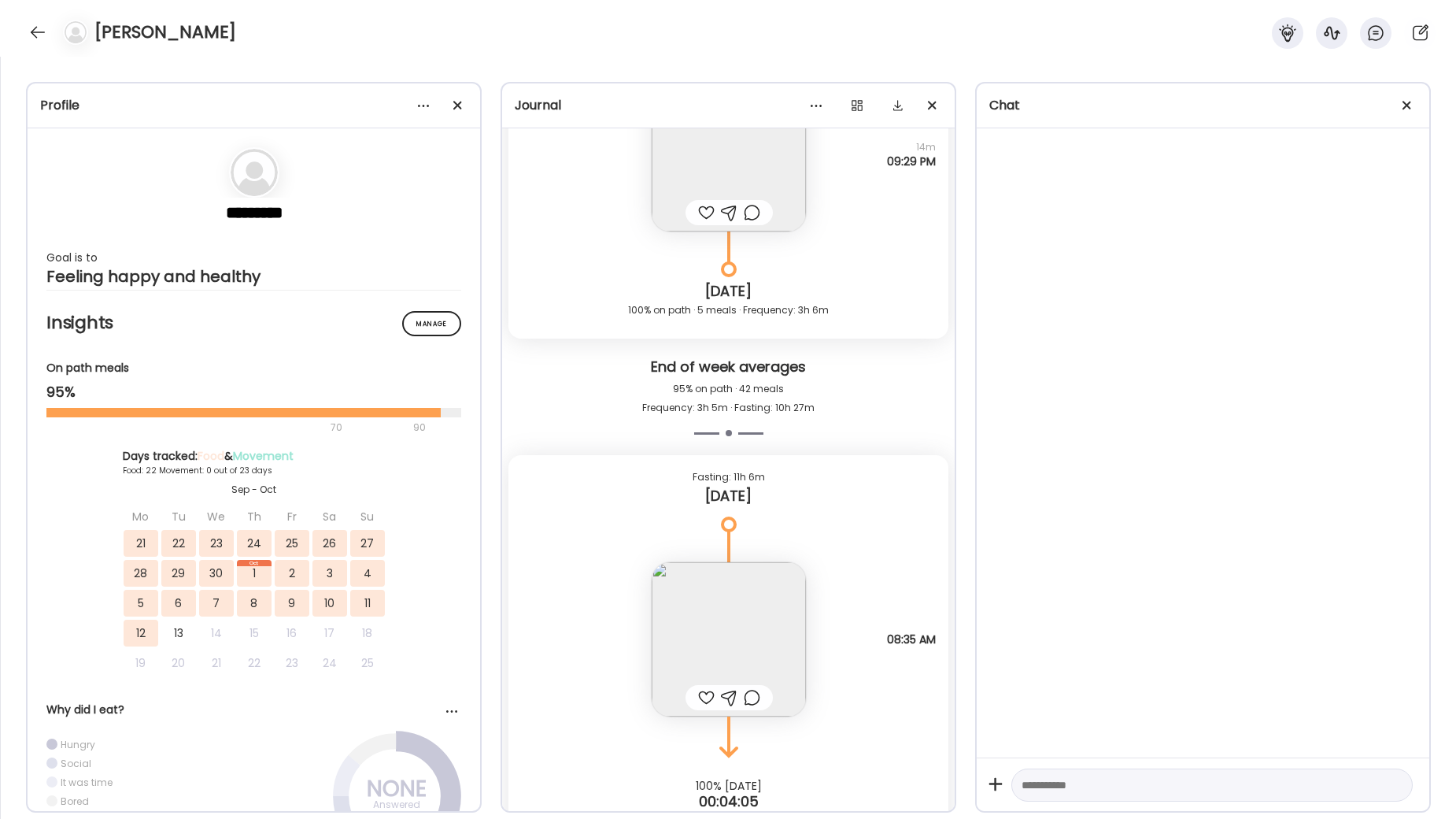
scroll to position [45018, 0]
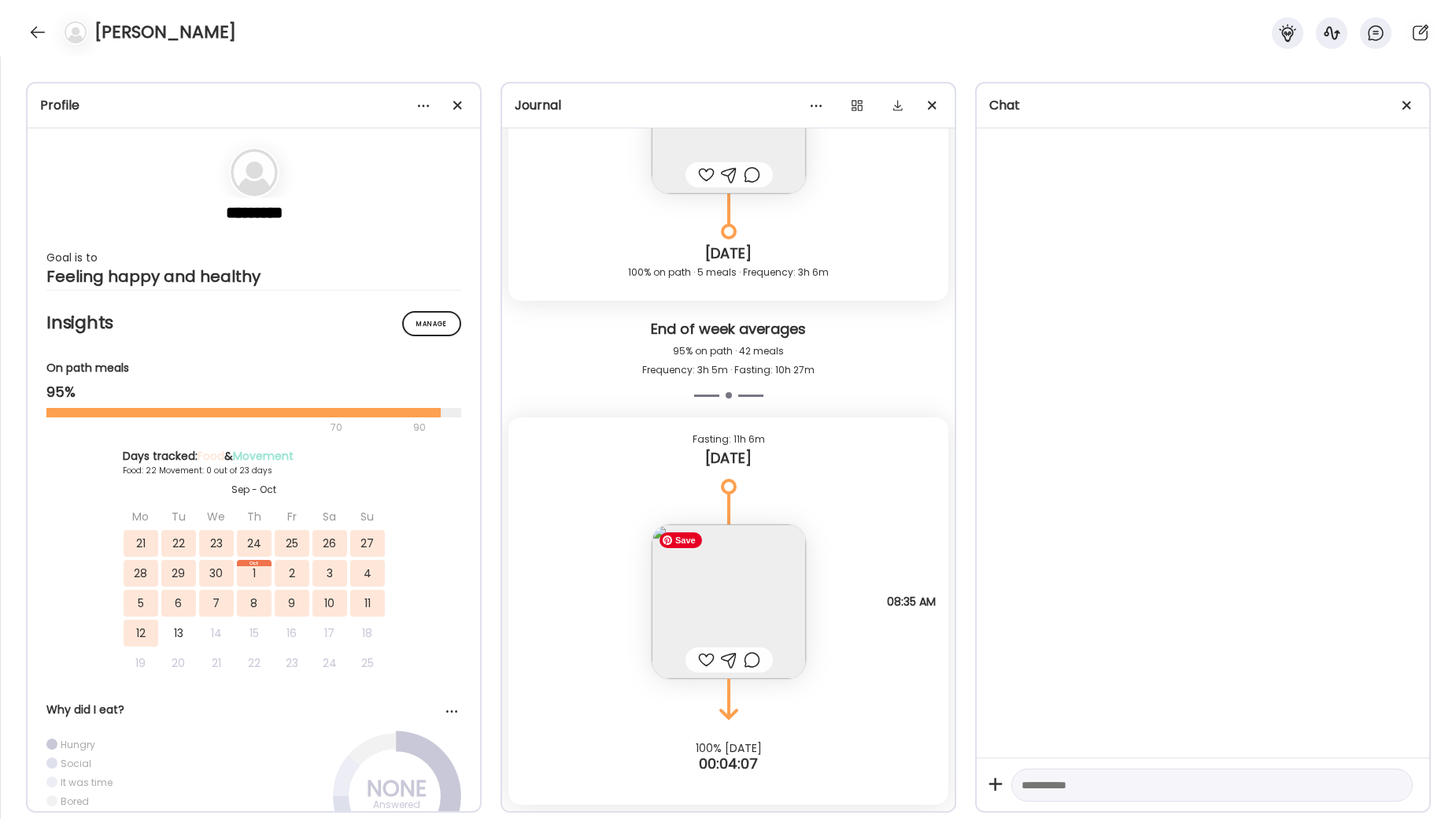
click at [748, 547] on img at bounding box center [729, 602] width 155 height 155
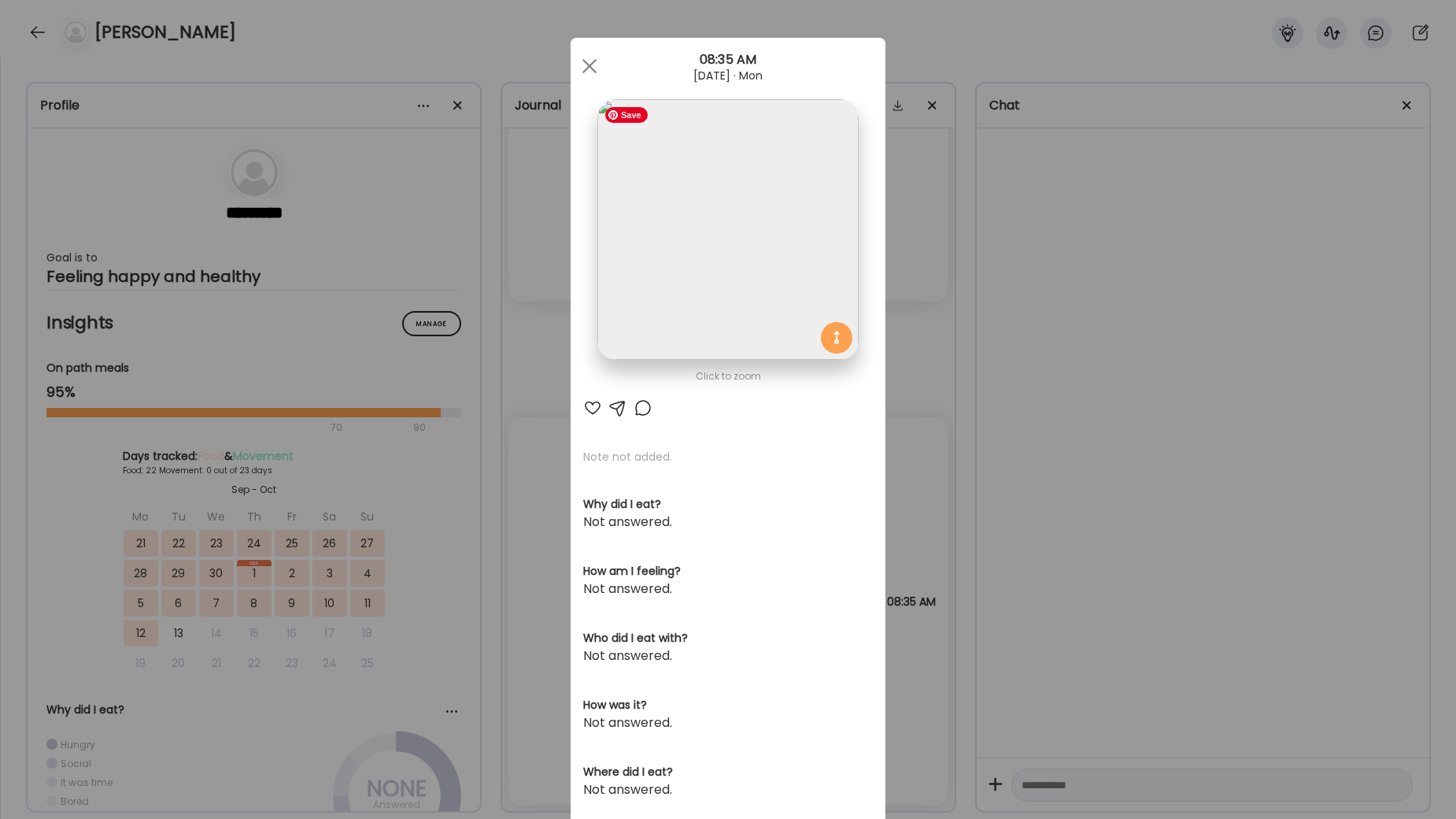
click at [750, 268] on img at bounding box center [728, 230] width 261 height 261
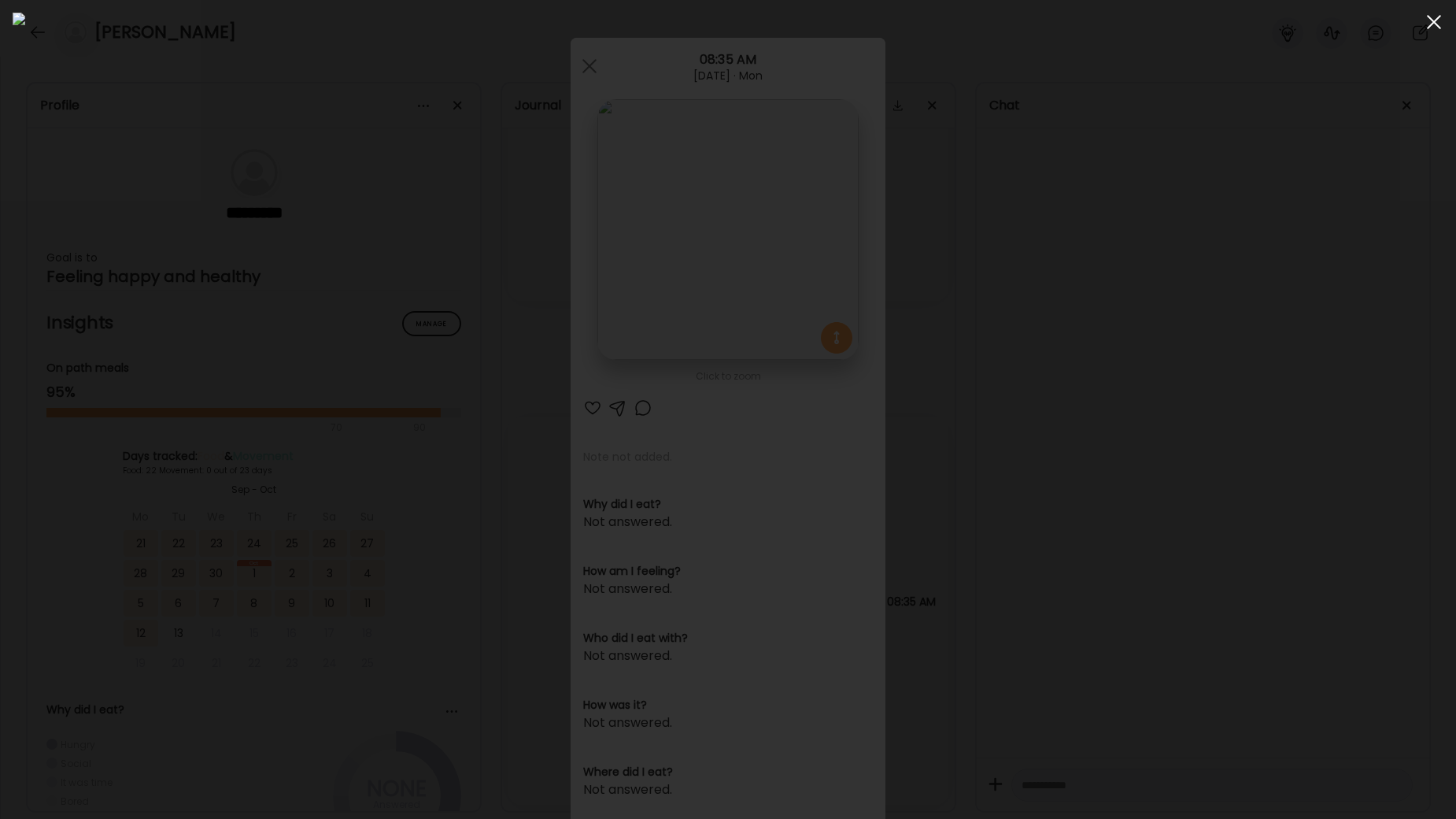
click at [1431, 20] on div at bounding box center [1434, 21] width 31 height 31
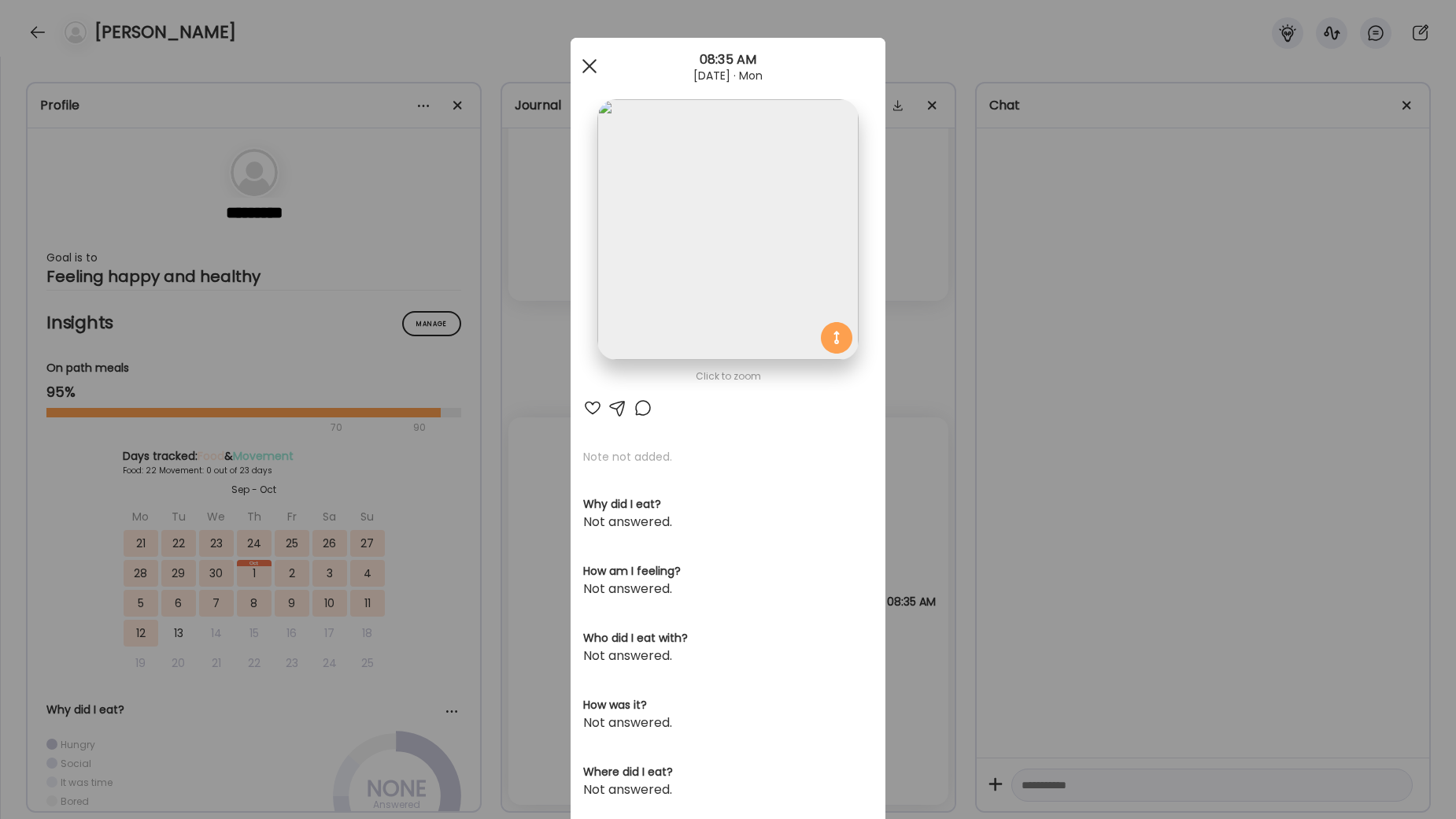
click at [589, 66] on span at bounding box center [589, 66] width 14 height 14
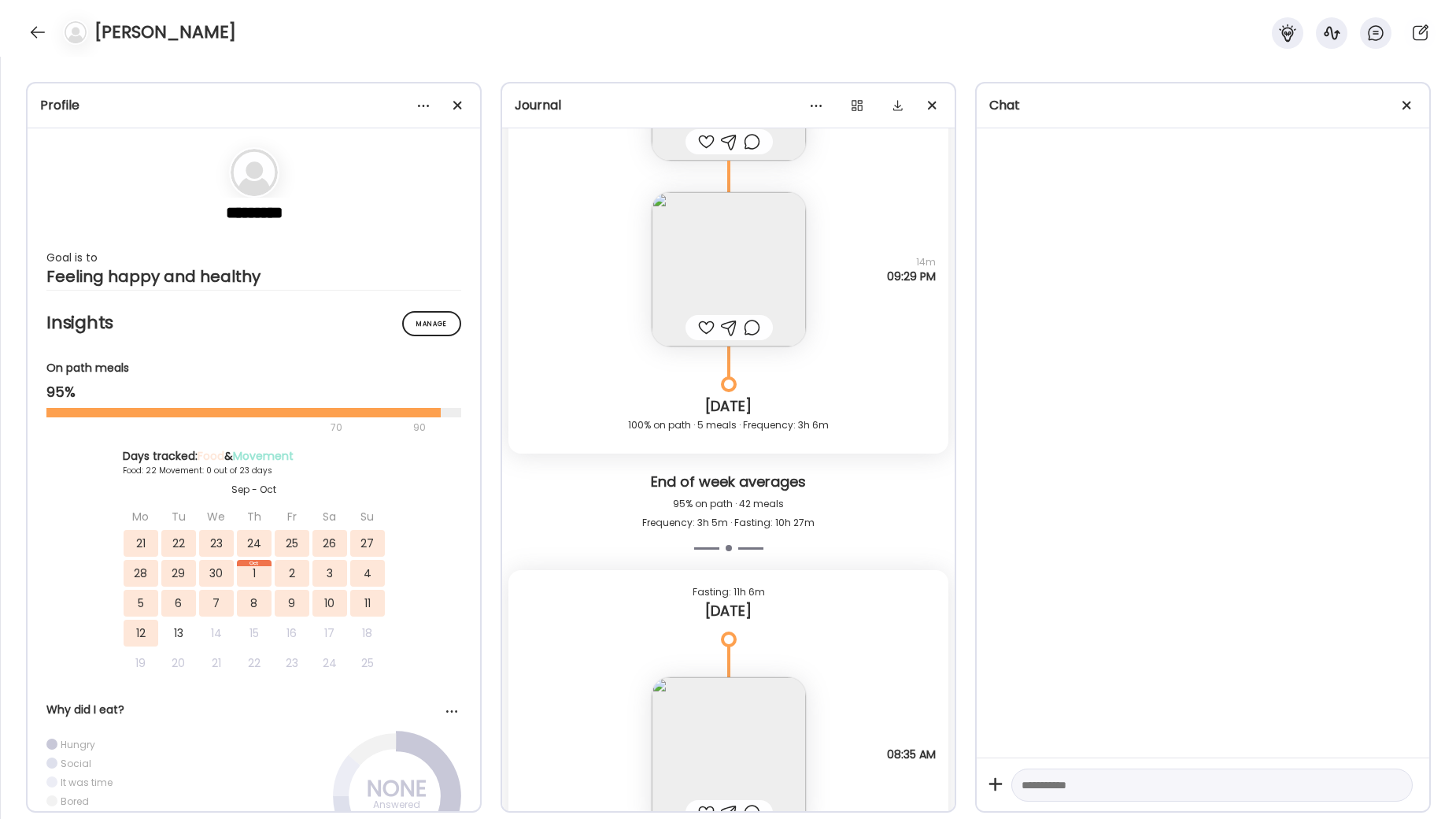
scroll to position [44863, 0]
click at [32, 31] on div at bounding box center [38, 32] width 25 height 25
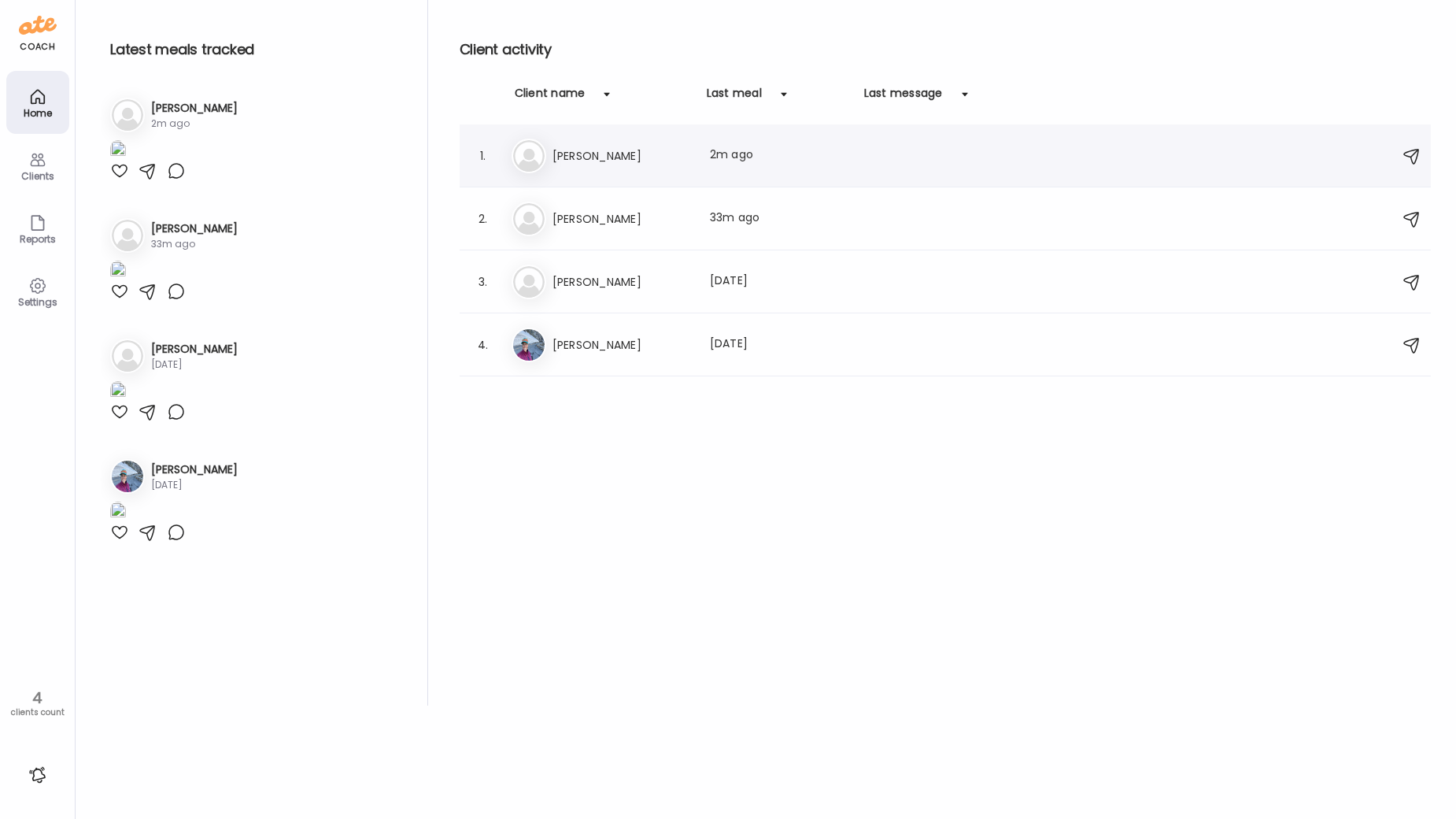
click at [641, 162] on h3 "[PERSON_NAME]" at bounding box center [621, 156] width 139 height 18
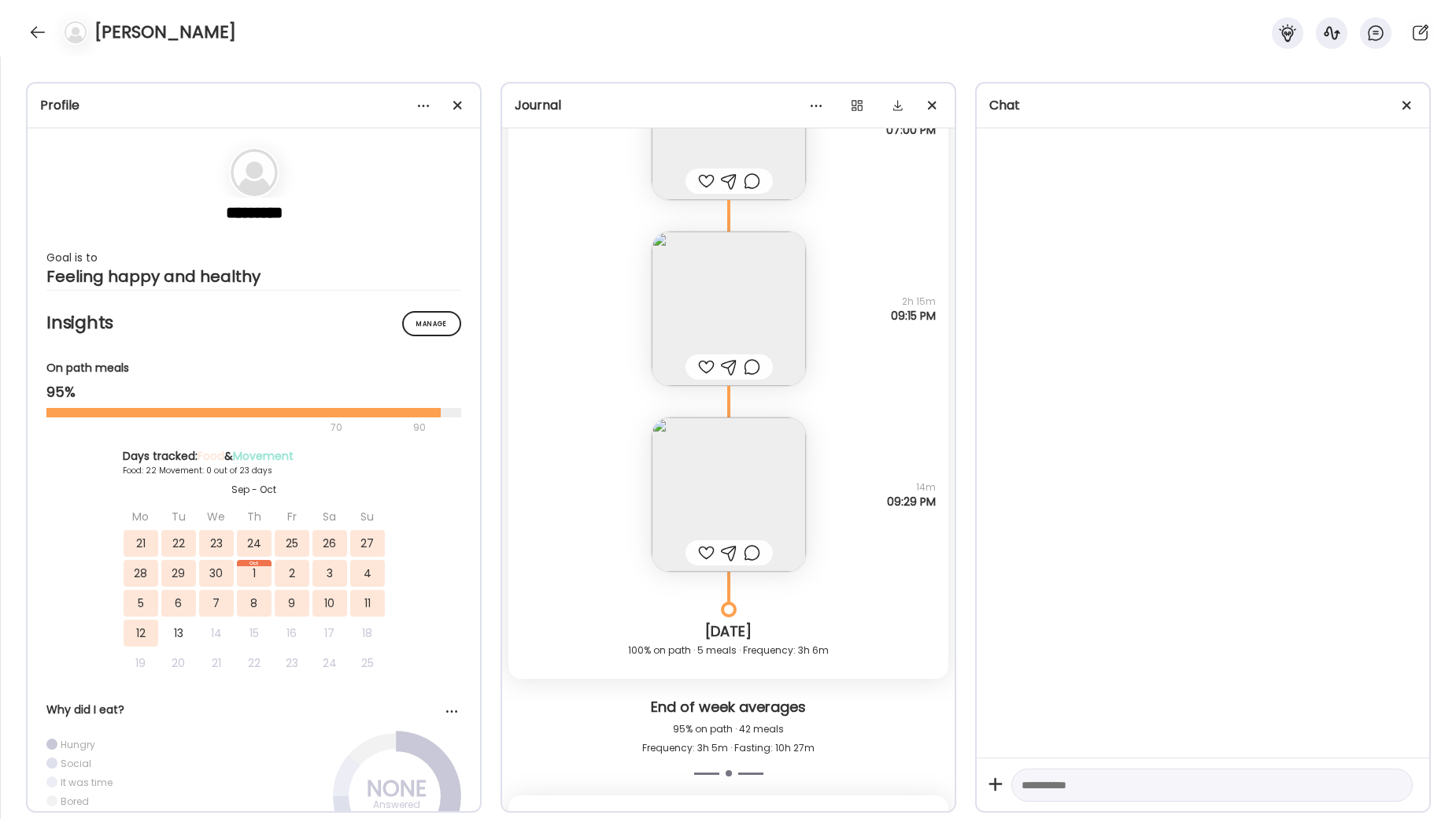
scroll to position [45018, 0]
